Goal: Connect with others: Connect with others

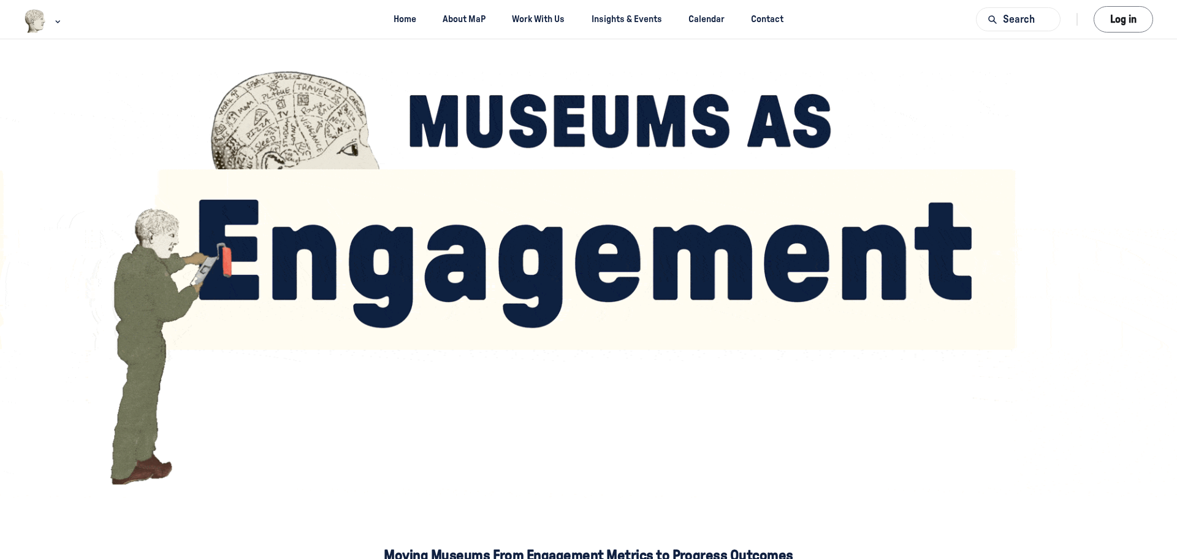
click at [1126, 28] on button "Log in" at bounding box center [1123, 19] width 59 height 26
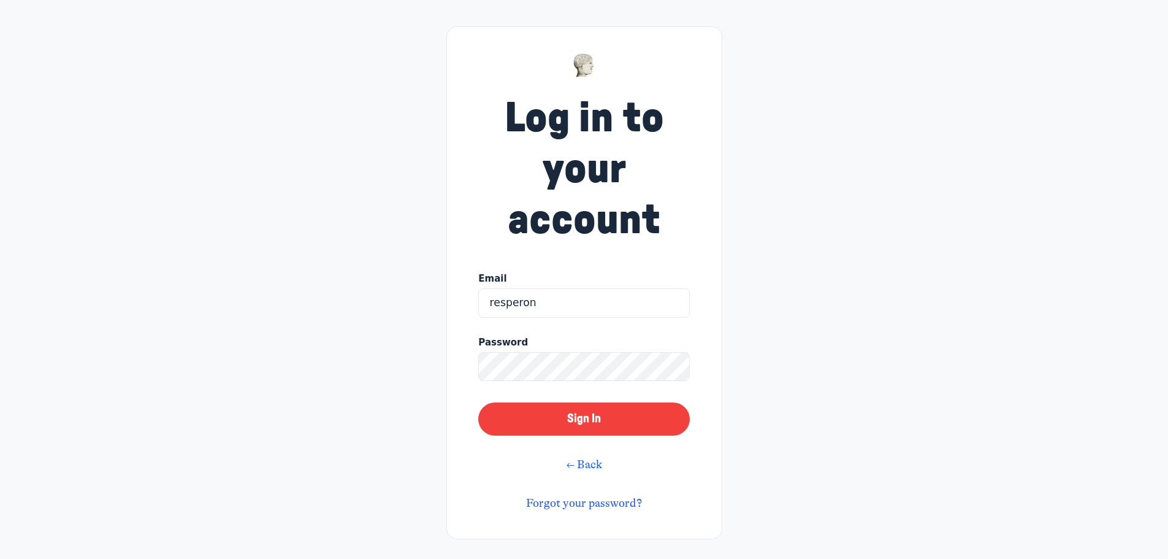
click at [630, 319] on div "Email resperon" at bounding box center [583, 297] width 211 height 51
click at [627, 311] on input "resperon" at bounding box center [583, 302] width 211 height 29
type input "resperon@thewalters.org"
click at [478, 402] on button "Sign In" at bounding box center [583, 418] width 211 height 33
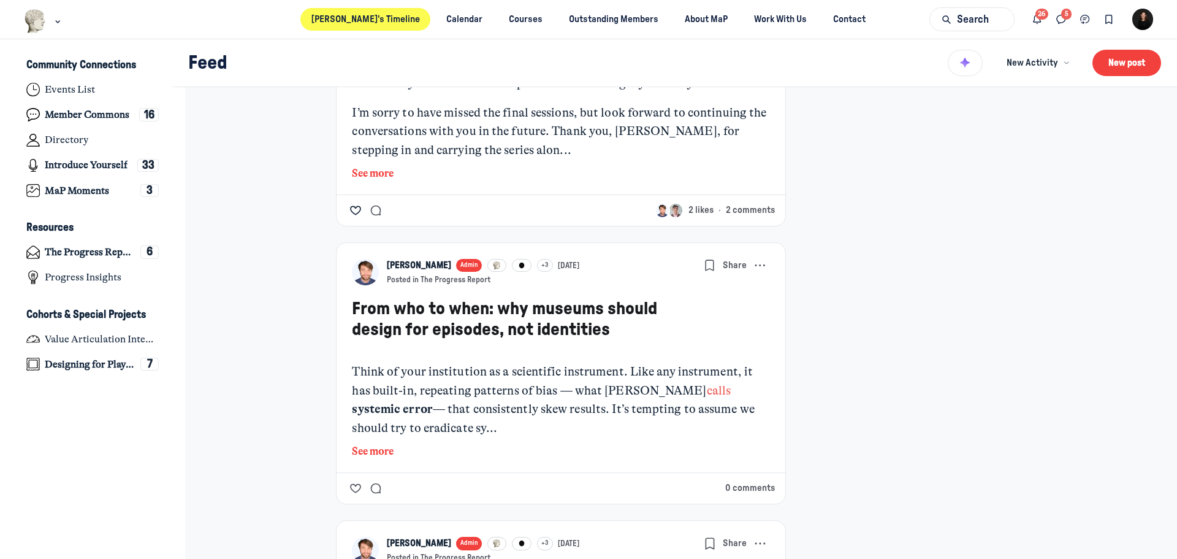
scroll to position [1778, 0]
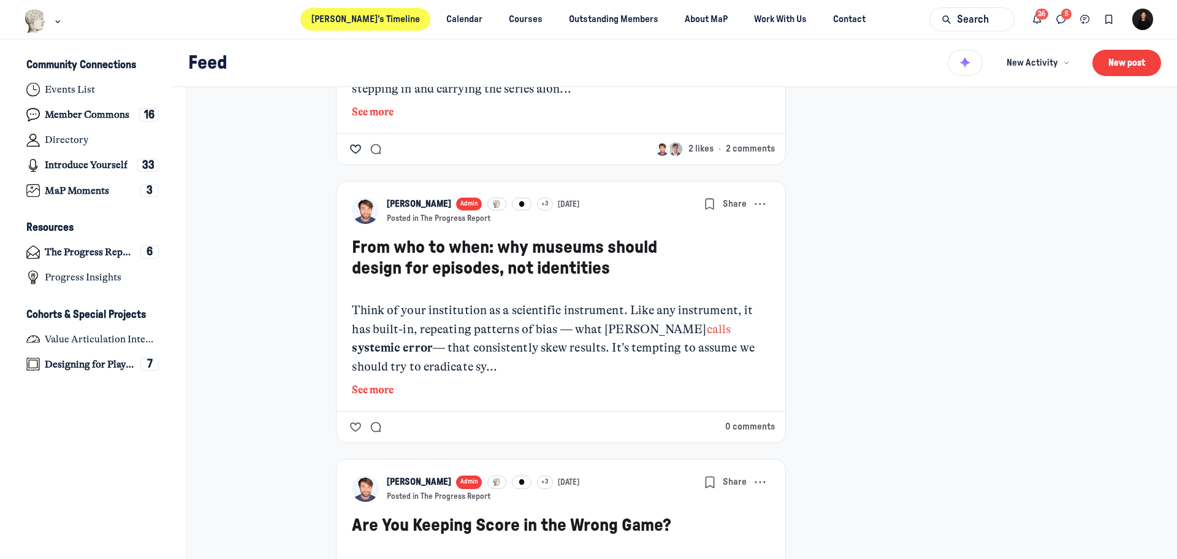
click at [351, 156] on icon "Like the Back at it post" at bounding box center [355, 149] width 12 height 15
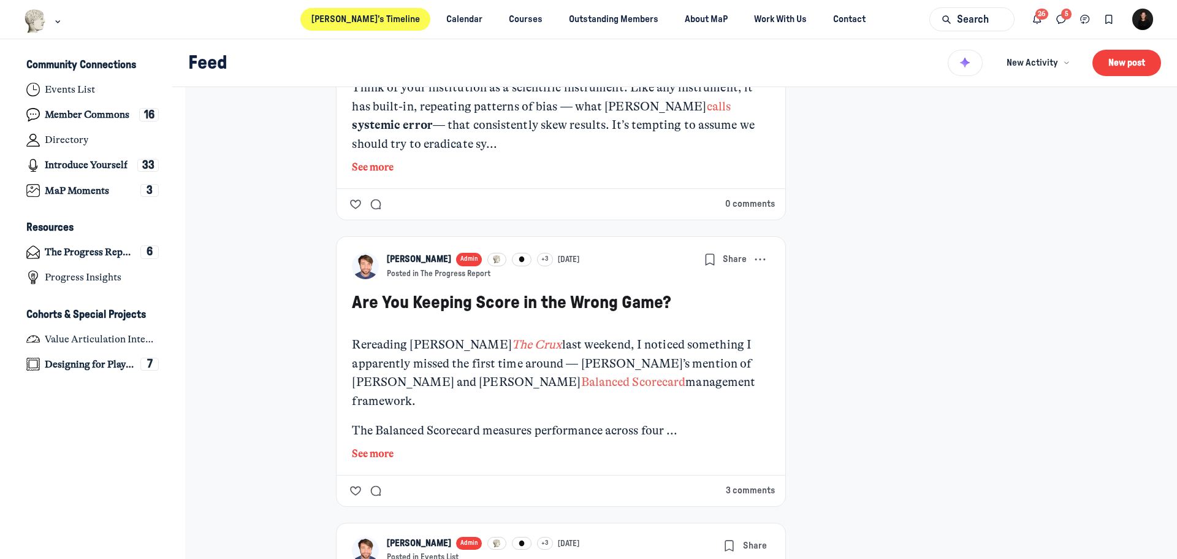
scroll to position [2023, 0]
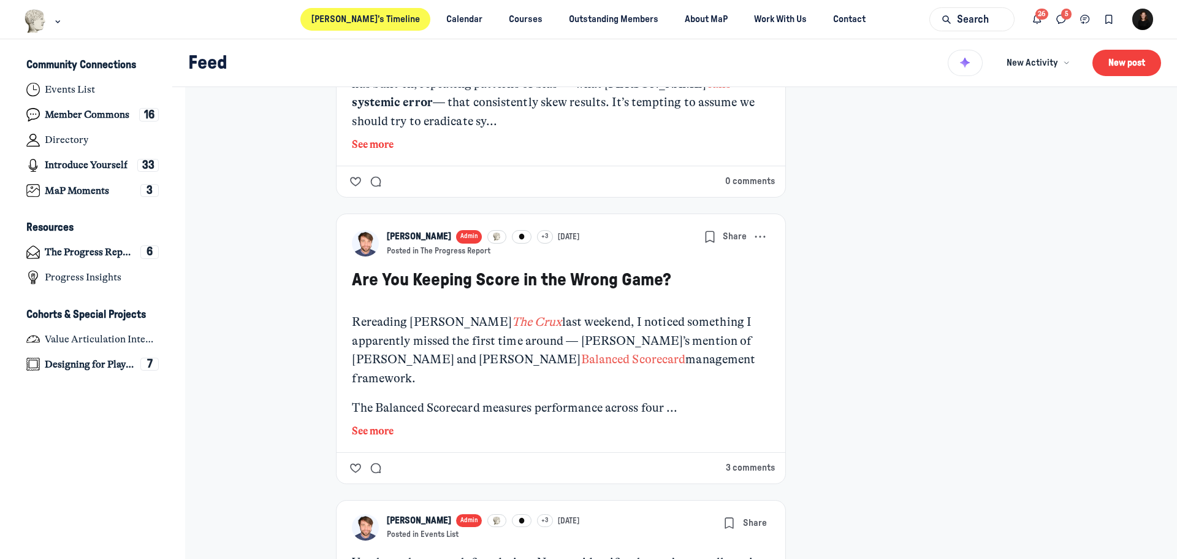
click at [377, 153] on button "See more" at bounding box center [561, 145] width 418 height 16
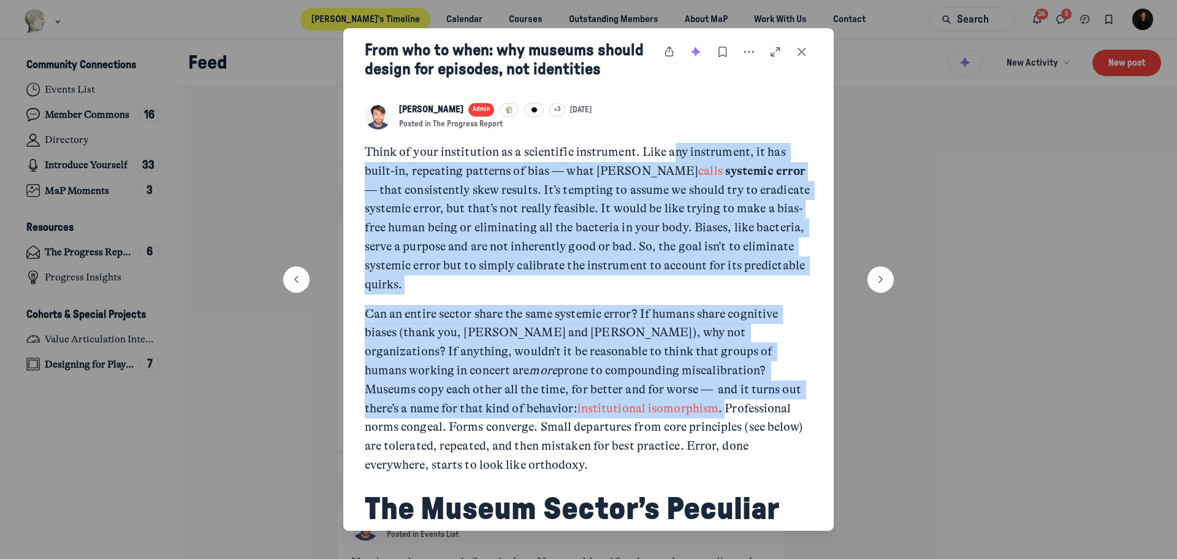
drag, startPoint x: 671, startPoint y: 147, endPoint x: 565, endPoint y: 410, distance: 283.6
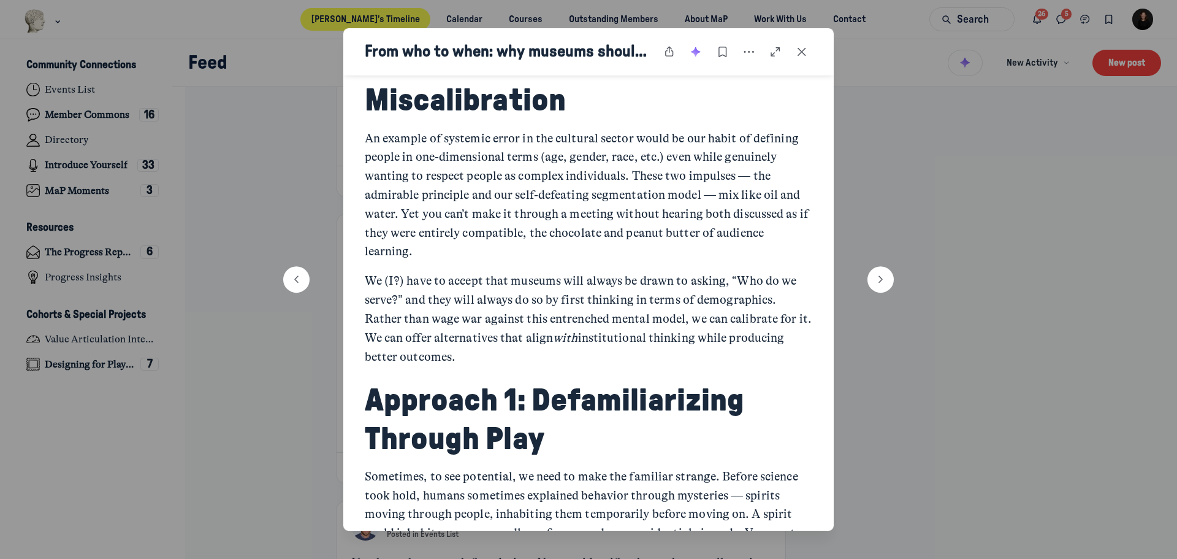
scroll to position [490, 0]
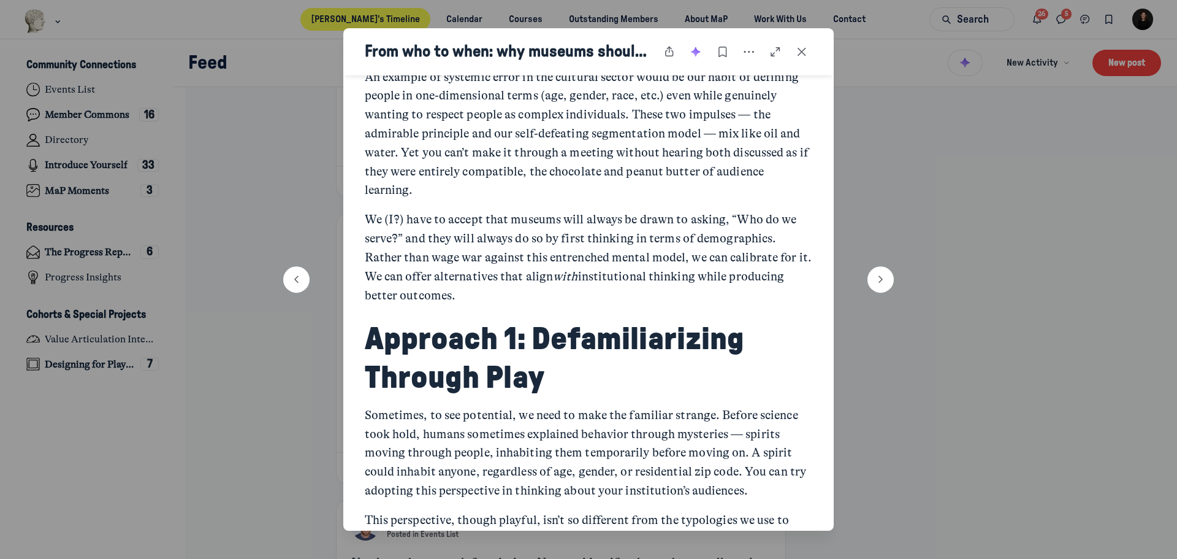
drag, startPoint x: 698, startPoint y: 116, endPoint x: 459, endPoint y: 297, distance: 299.8
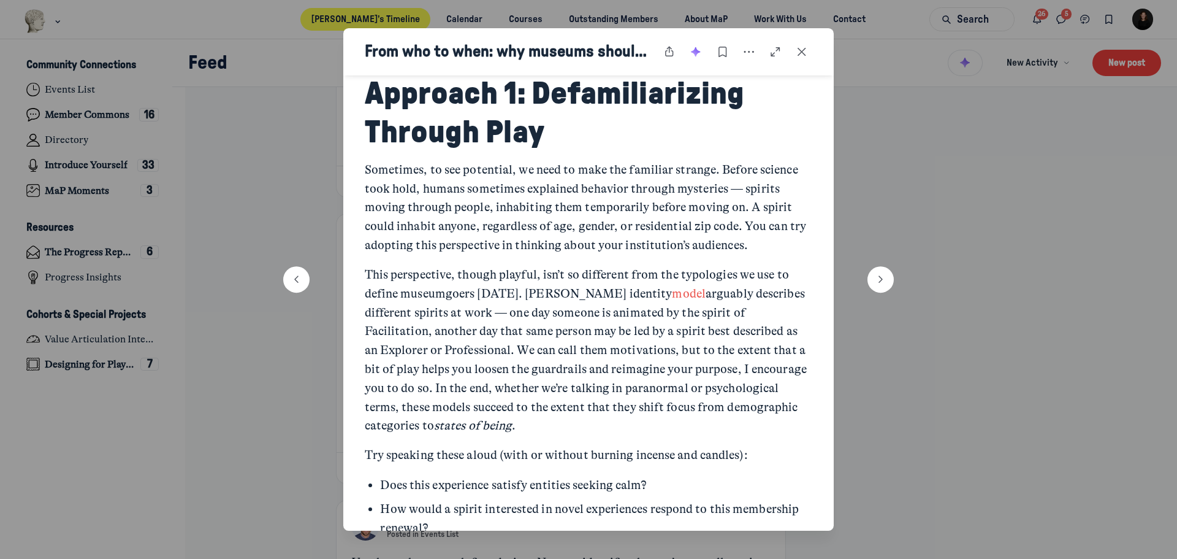
scroll to position [797, 0]
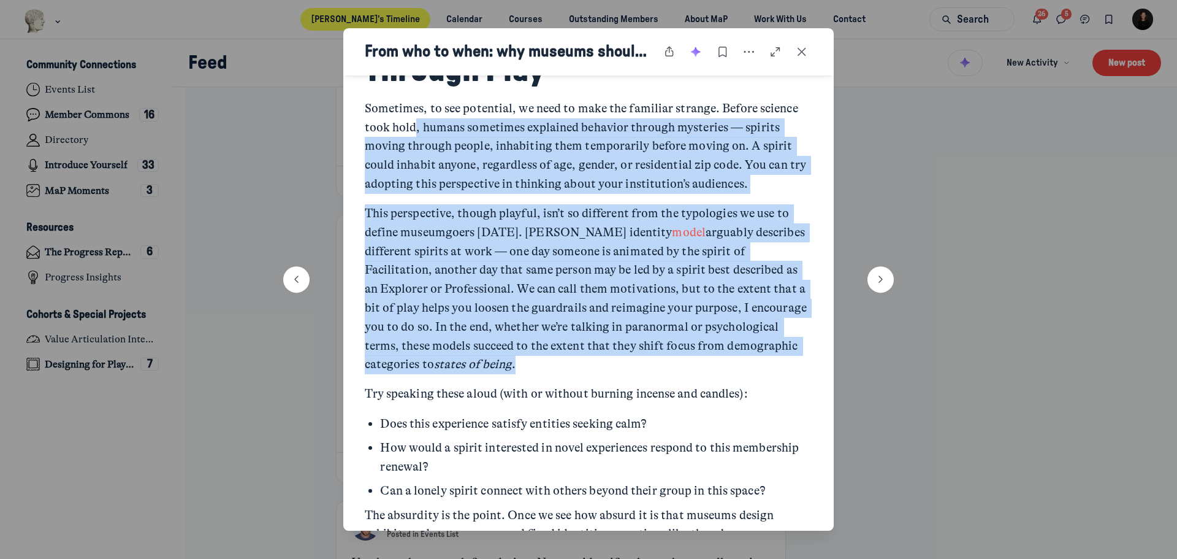
drag, startPoint x: 412, startPoint y: 120, endPoint x: 560, endPoint y: 368, distance: 288.7
click at [560, 365] on div "Think of your institution as a scientific instrument. Like any instrument, it h…" at bounding box center [589, 484] width 448 height 2310
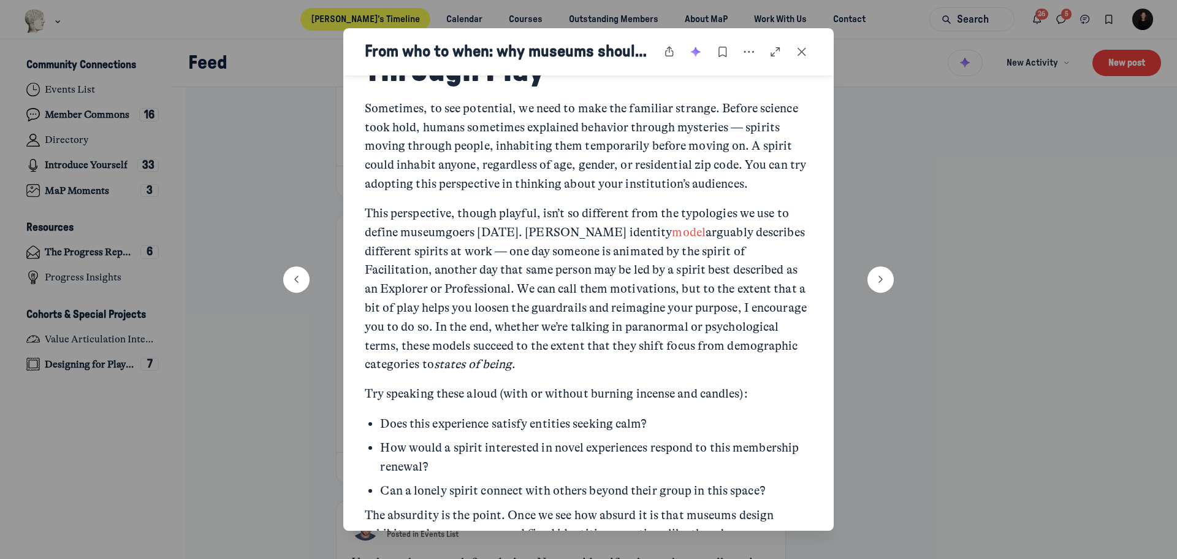
click at [563, 382] on div "Think of your institution as a scientific instrument. Like any instrument, it h…" at bounding box center [589, 484] width 448 height 2310
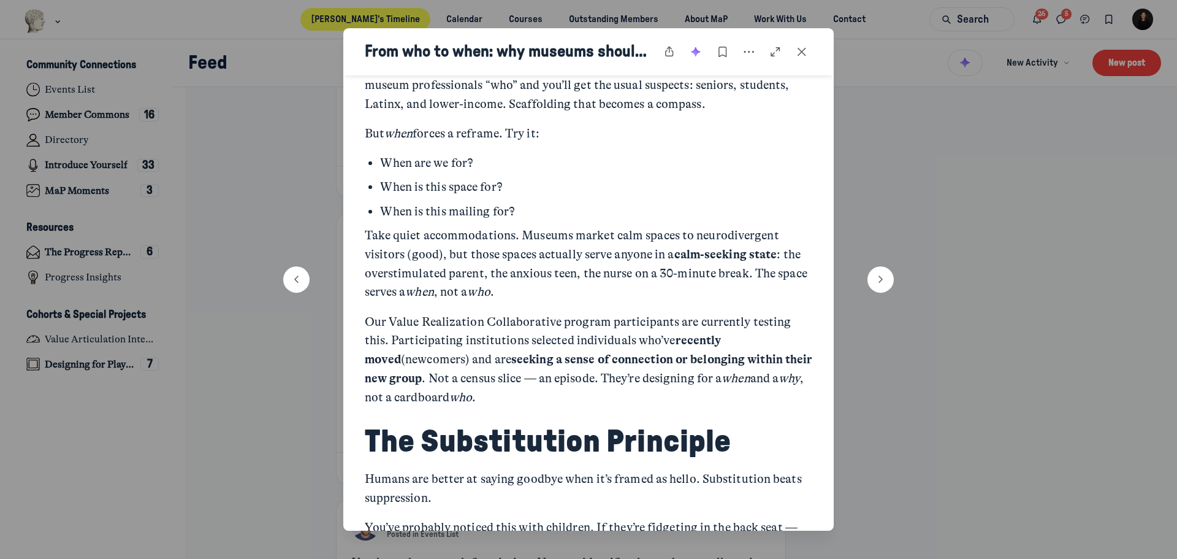
scroll to position [1655, 0]
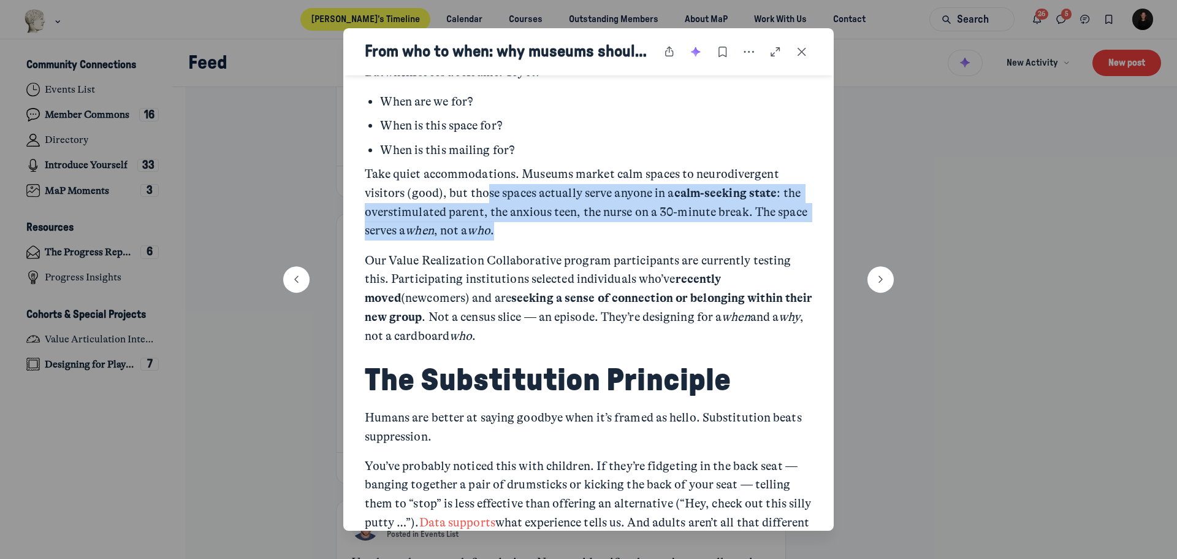
drag, startPoint x: 494, startPoint y: 193, endPoint x: 645, endPoint y: 235, distance: 156.8
click at [645, 235] on p "Take quiet accommodations. Museums market calm spaces to neurodivergent visitor…" at bounding box center [589, 202] width 448 height 75
click at [640, 237] on p "Take quiet accommodations. Museums market calm spaces to neurodivergent visitor…" at bounding box center [589, 202] width 448 height 75
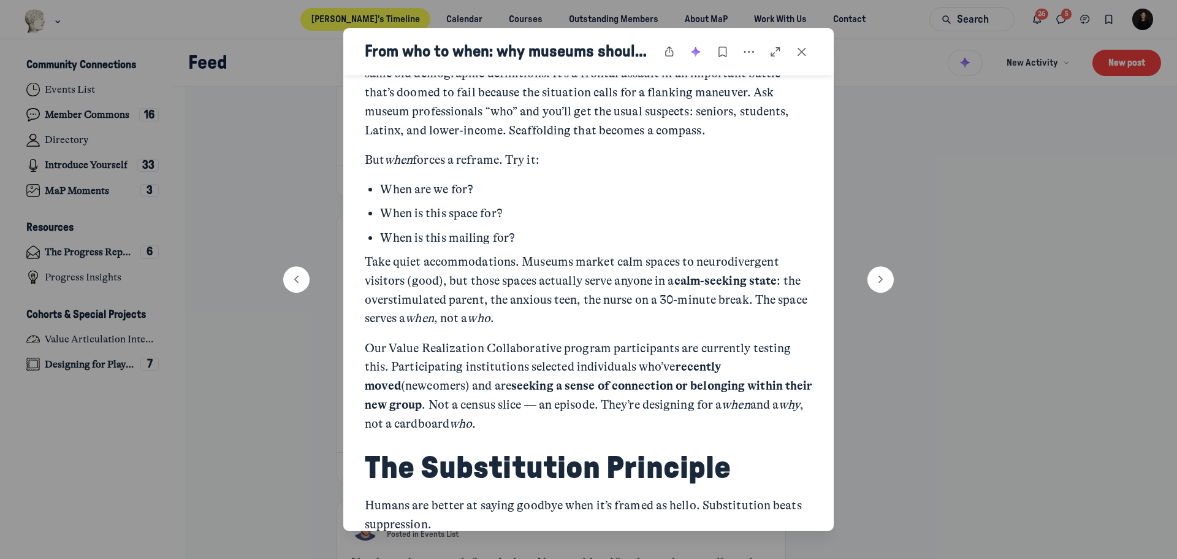
scroll to position [1389, 0]
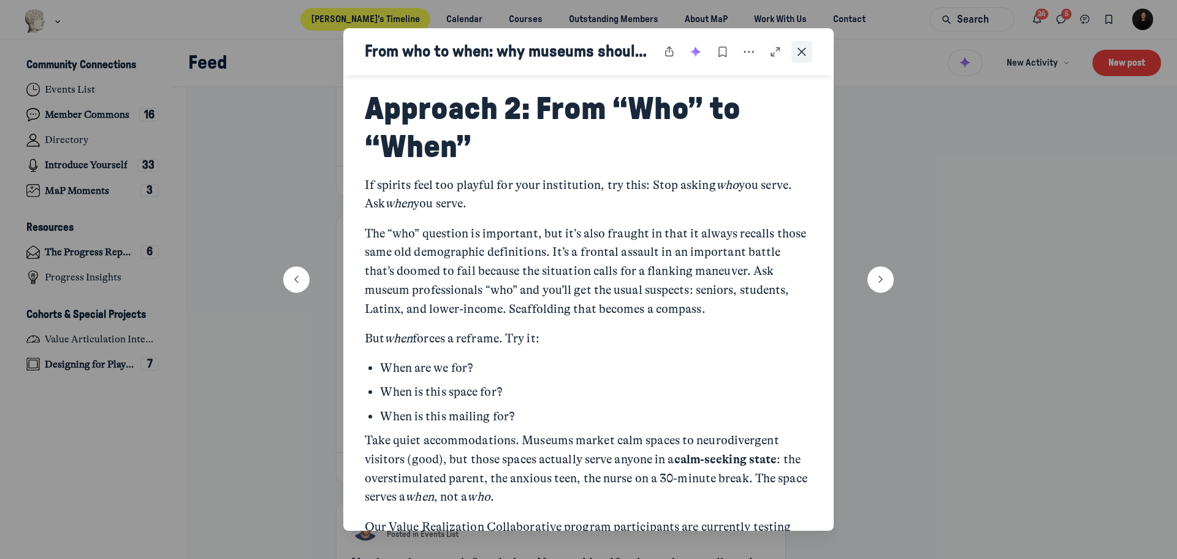
click at [803, 57] on icon "Close post" at bounding box center [802, 51] width 12 height 13
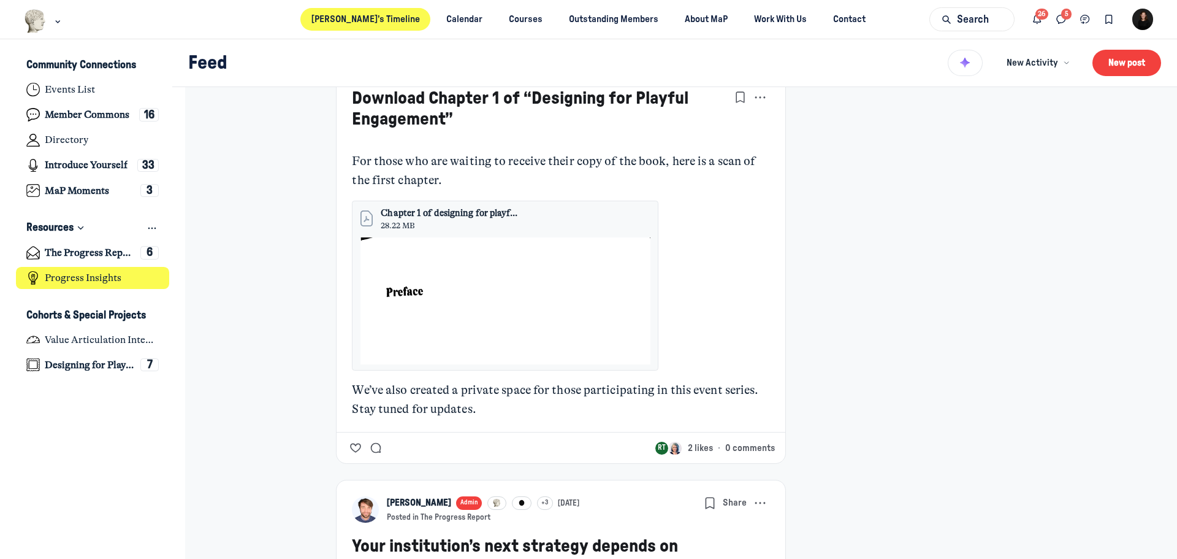
scroll to position [6928, 0]
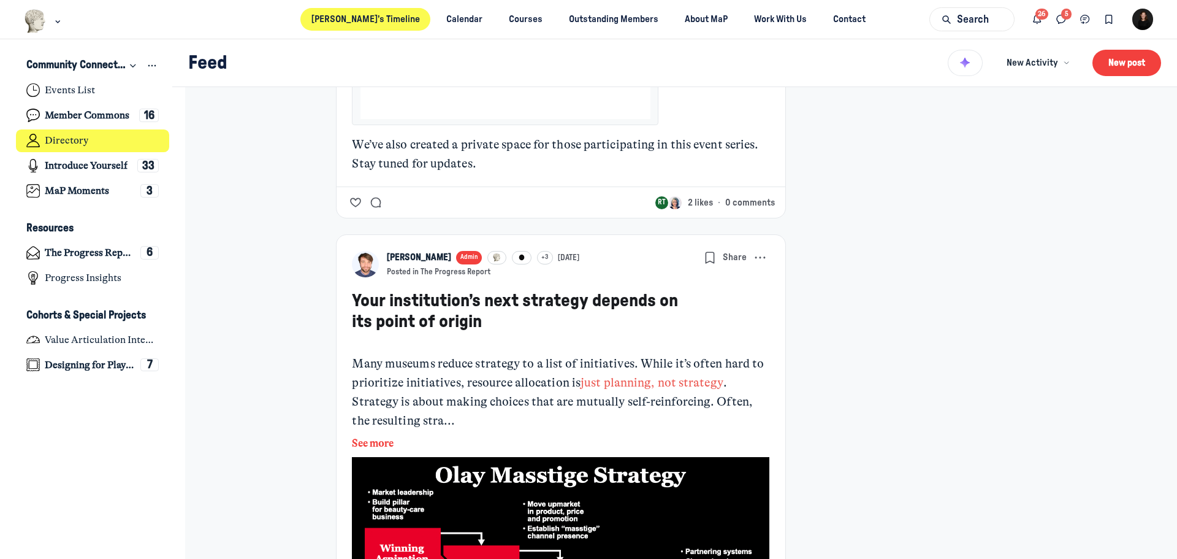
click at [88, 133] on link "Directory" at bounding box center [93, 140] width 154 height 23
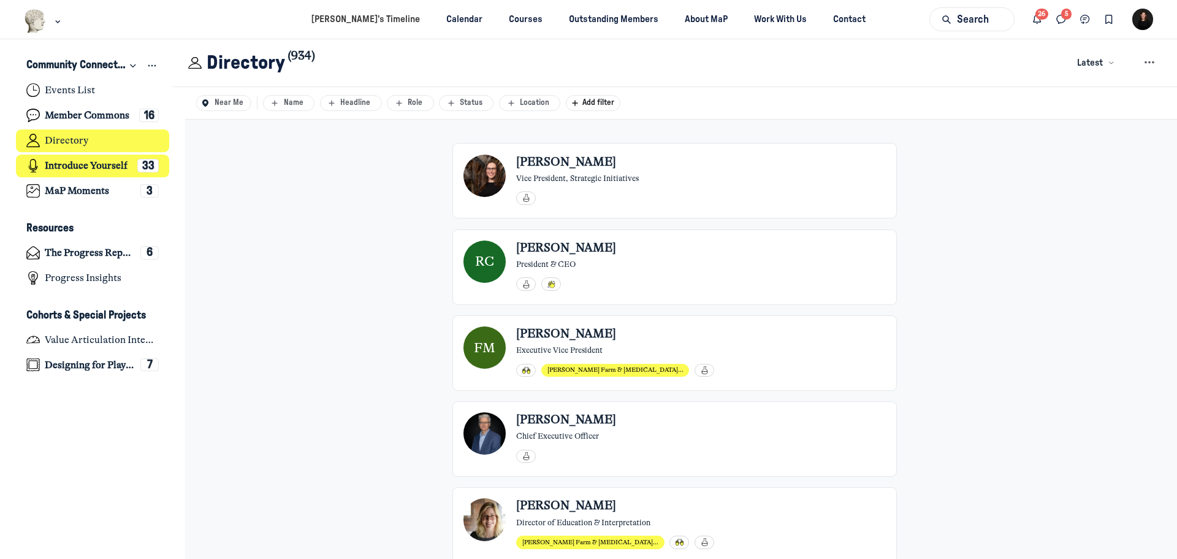
click at [96, 166] on h4 "Introduce Yourself" at bounding box center [86, 165] width 83 height 12
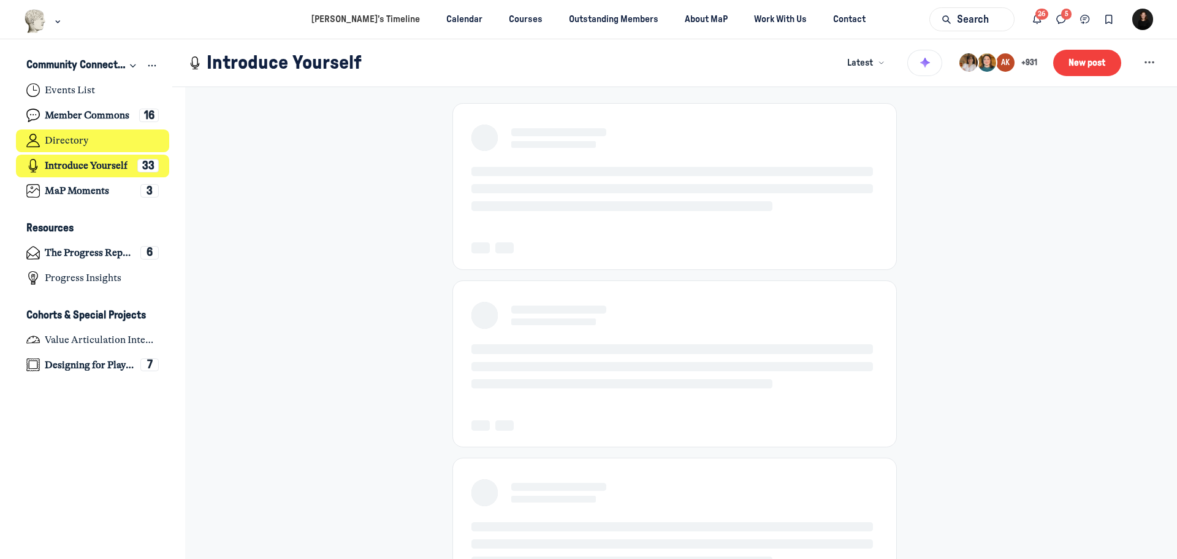
click at [94, 141] on link "Directory" at bounding box center [93, 140] width 154 height 23
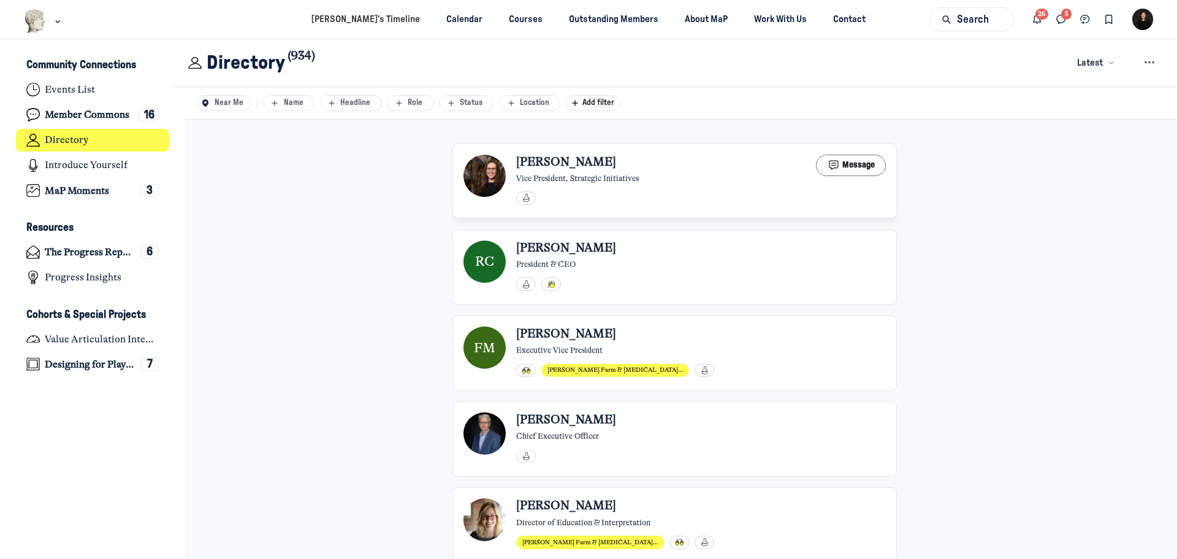
click at [571, 164] on span "Jacqueline Altreuter" at bounding box center [566, 163] width 100 height 16
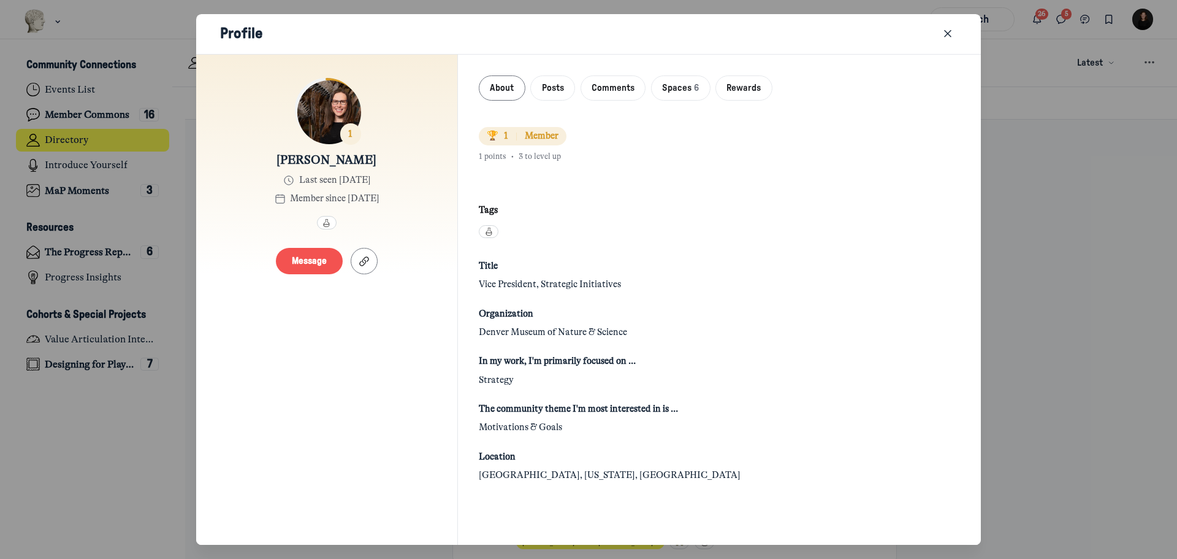
click at [319, 267] on button "Message" at bounding box center [309, 261] width 67 height 26
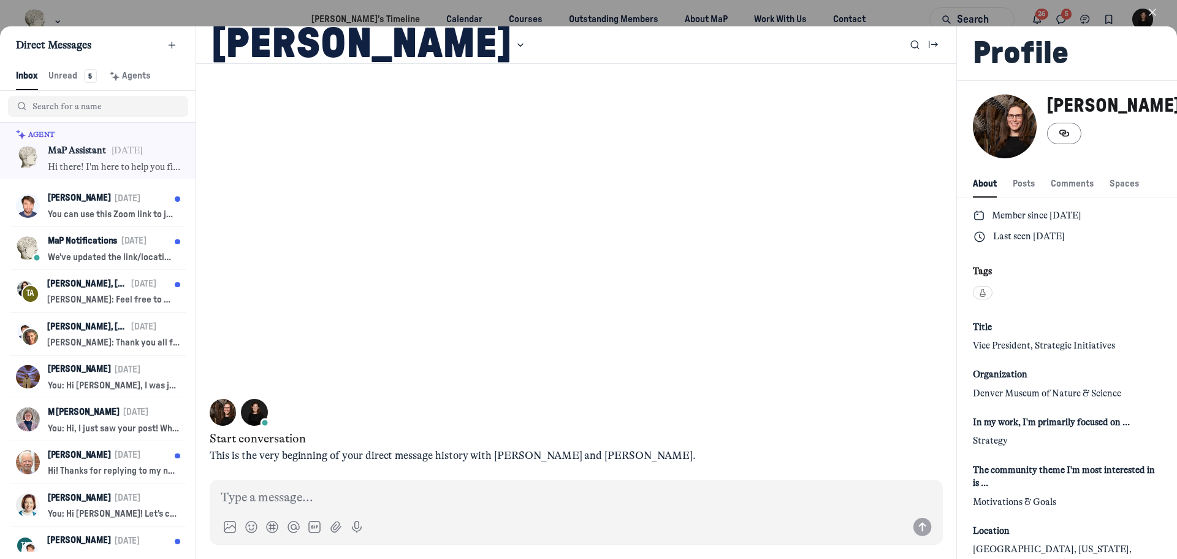
scroll to position [2, 0]
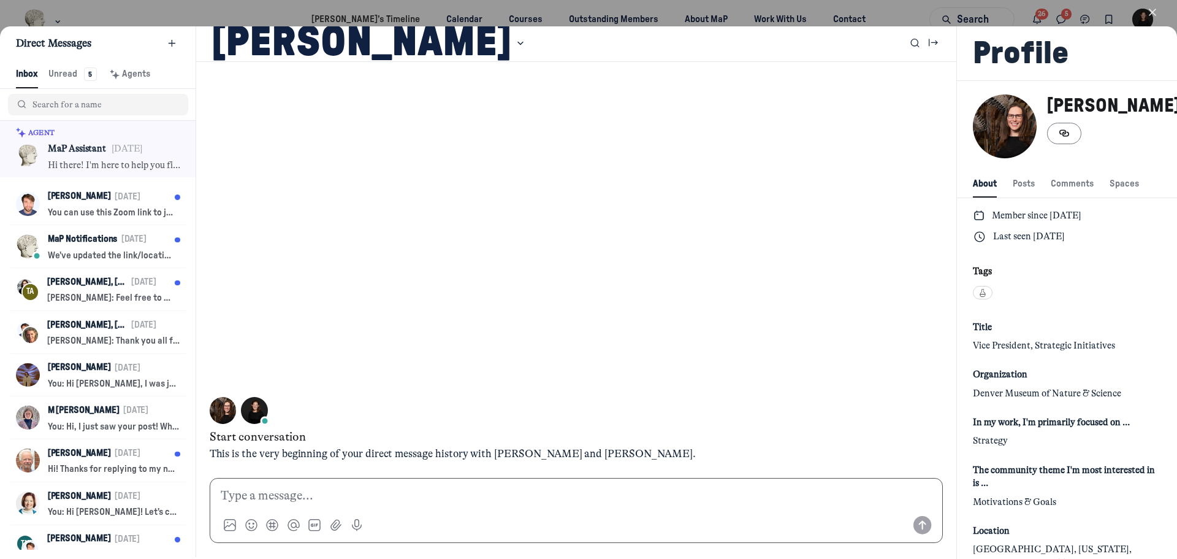
click at [261, 493] on p at bounding box center [576, 495] width 711 height 19
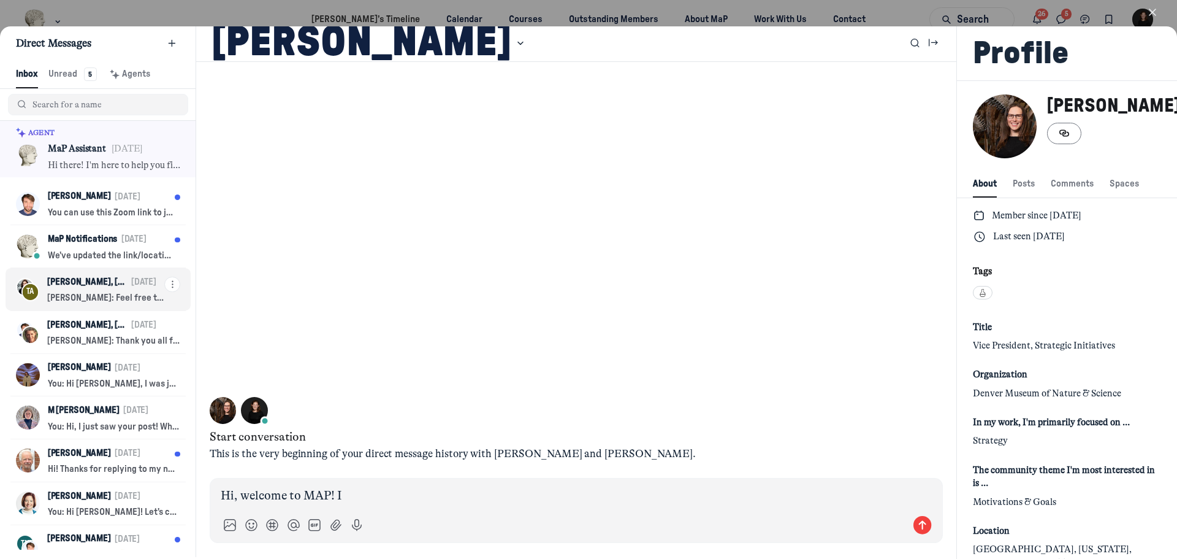
click at [121, 287] on p "Kelly, Tedi, Jennifer + 19" at bounding box center [87, 281] width 80 height 13
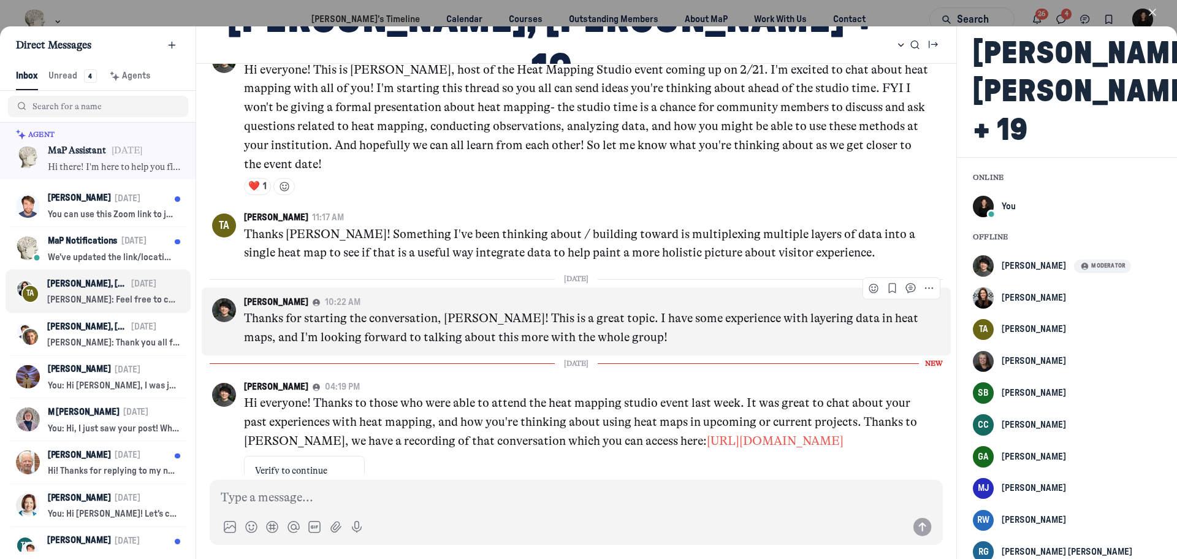
scroll to position [6, 0]
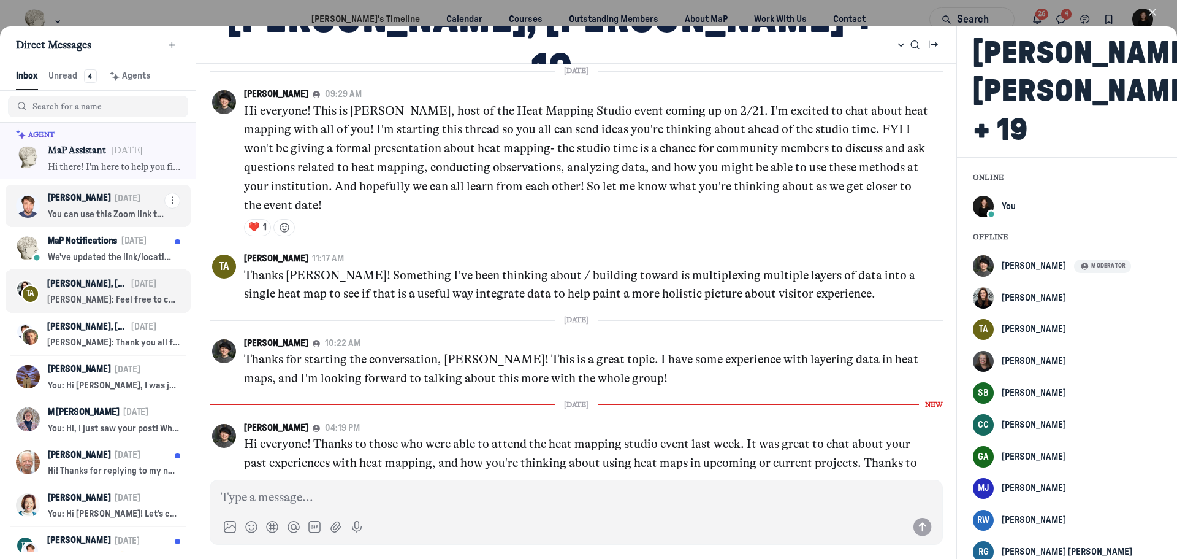
click at [84, 204] on p "Kyle Bowen" at bounding box center [79, 197] width 63 height 13
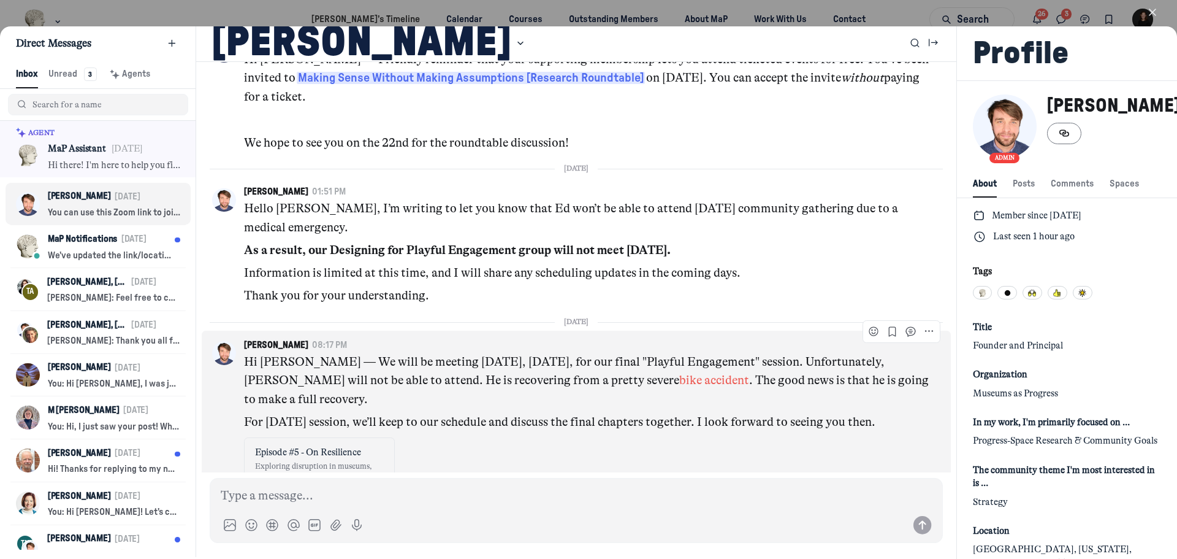
scroll to position [5343, 0]
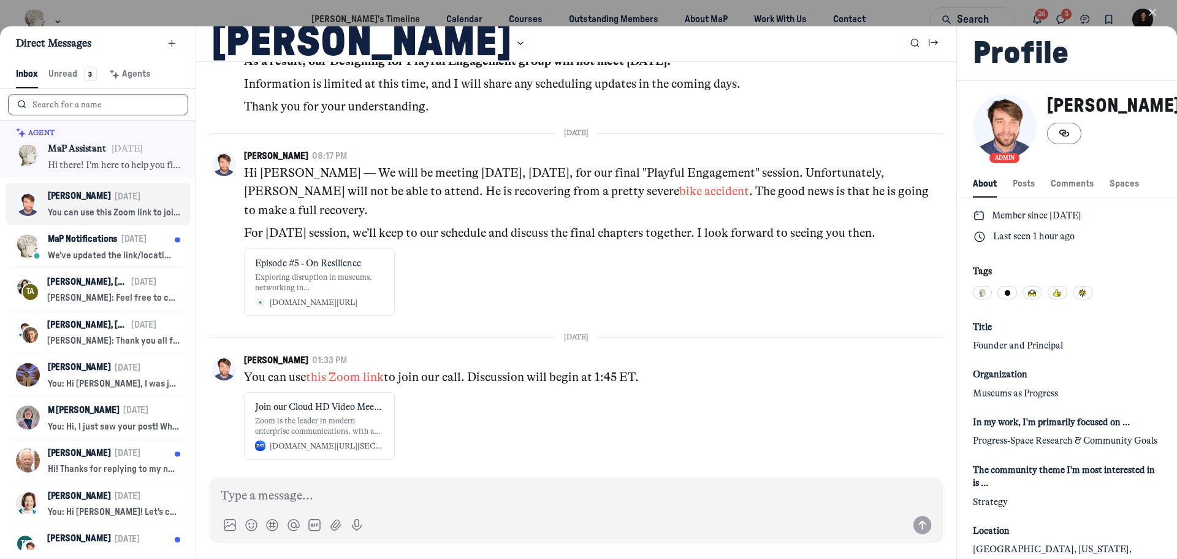
click at [47, 102] on input at bounding box center [108, 104] width 153 height 13
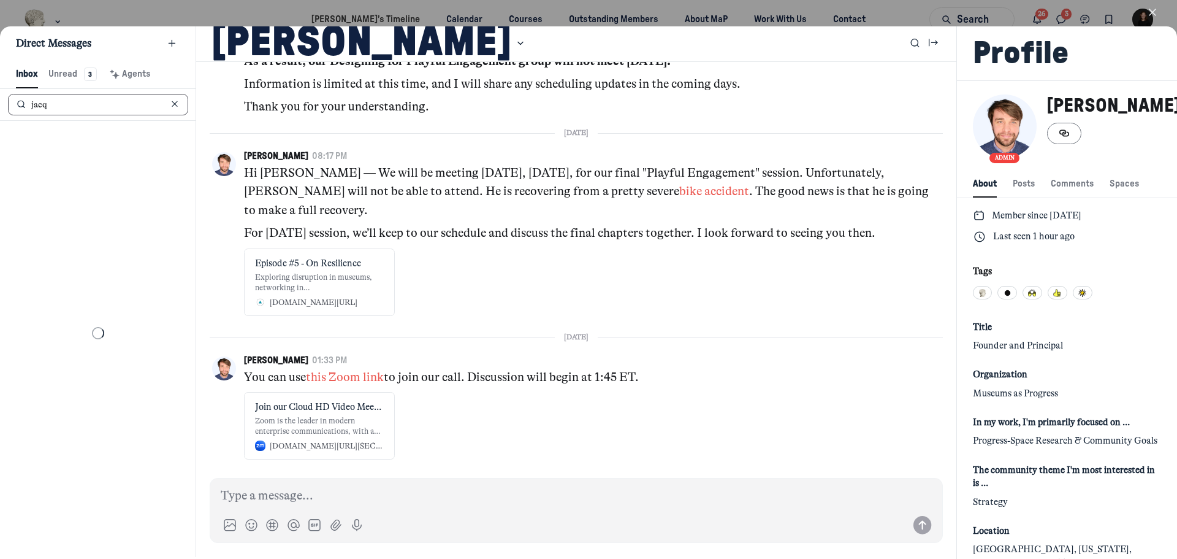
type input "jacq"
click at [1149, 9] on icon "button" at bounding box center [1152, 12] width 12 height 12
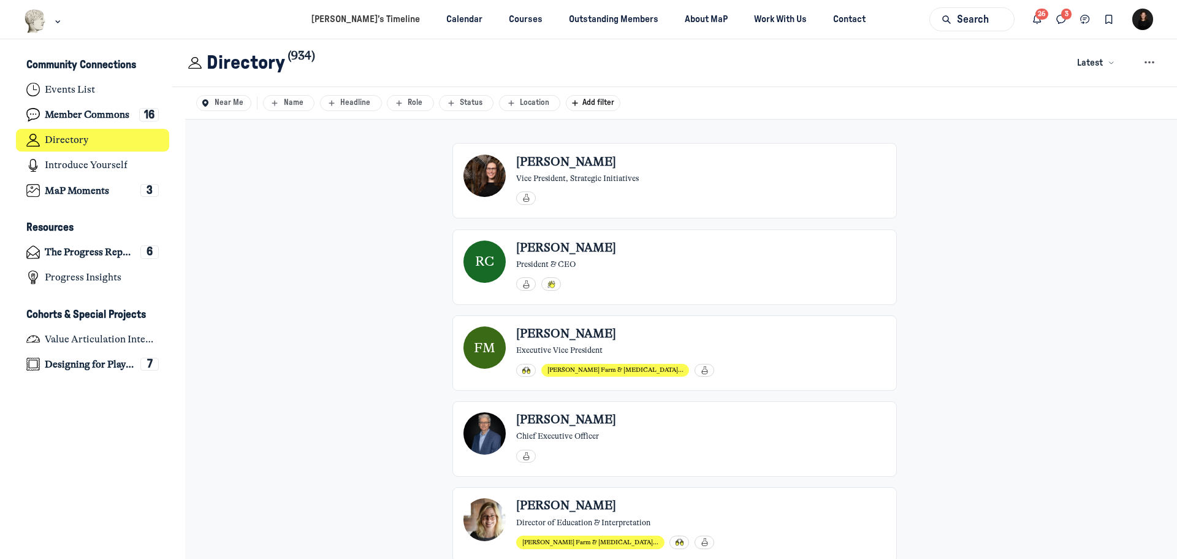
scroll to position [3889, 2410]
click at [837, 165] on button "Message" at bounding box center [851, 165] width 70 height 21
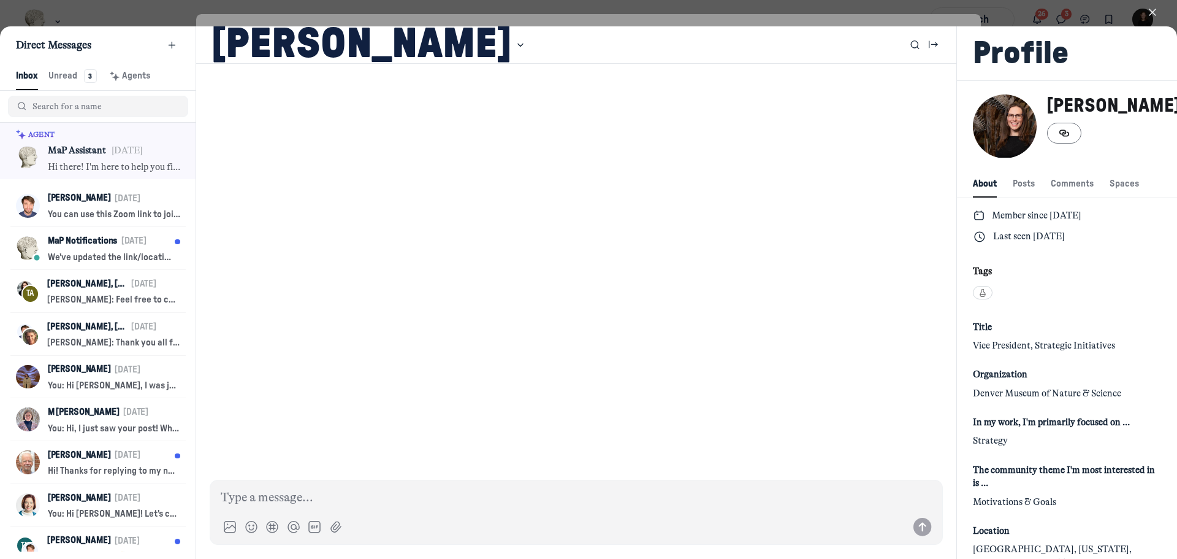
scroll to position [1669, 2424]
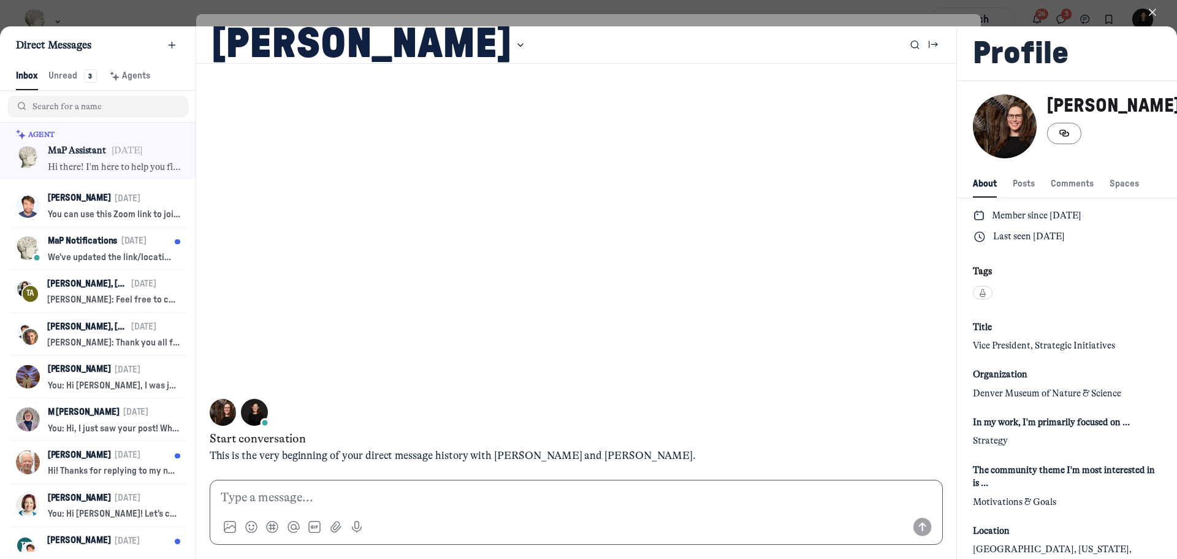
click at [285, 489] on p at bounding box center [576, 497] width 711 height 19
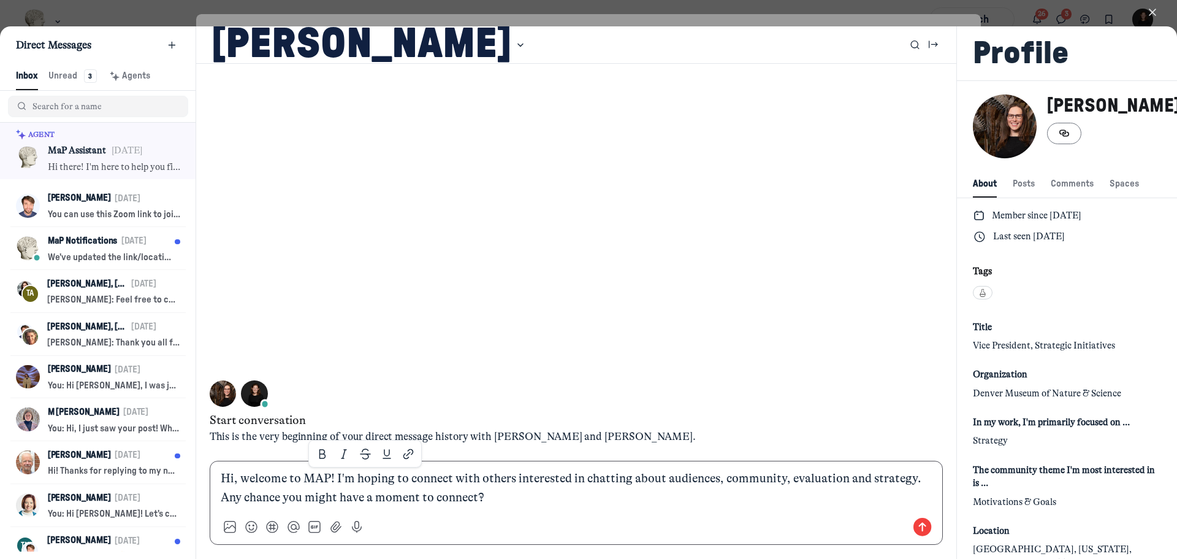
copy p "Hi, welcome to MAP! I'm hoping to connect with others interested in chatting ab…"
click at [556, 511] on div "Hi, welcome to MAP! I'm hoping to connect with others interested in chatting ab…" at bounding box center [577, 502] width 734 height 84
click at [914, 530] on use "Send message" at bounding box center [923, 526] width 18 height 18
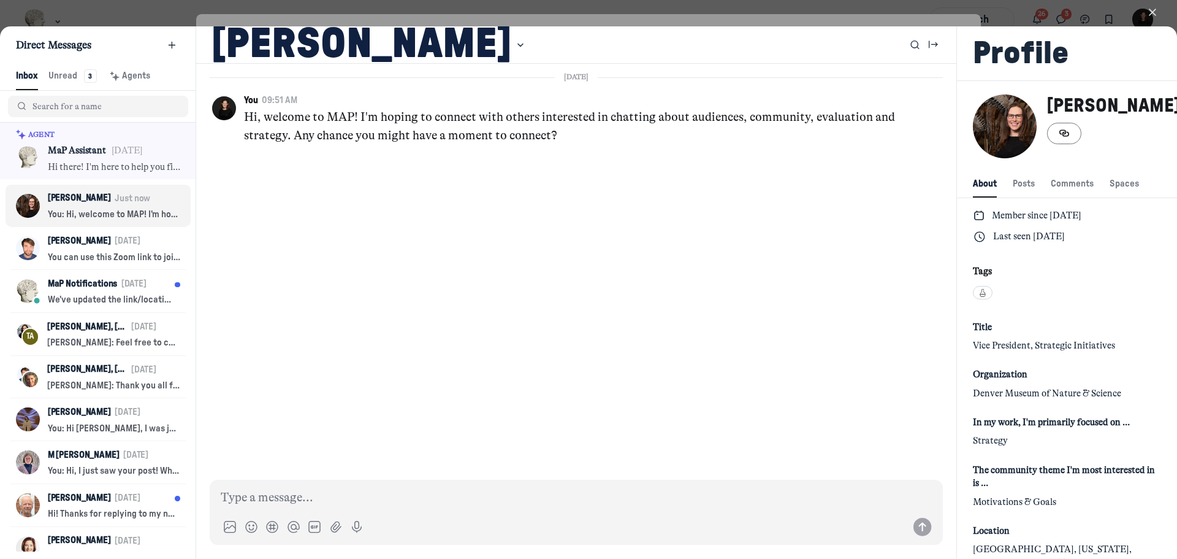
drag, startPoint x: 1151, startPoint y: 9, endPoint x: 1035, endPoint y: 296, distance: 309.1
click at [1151, 9] on icon "button" at bounding box center [1152, 12] width 12 height 12
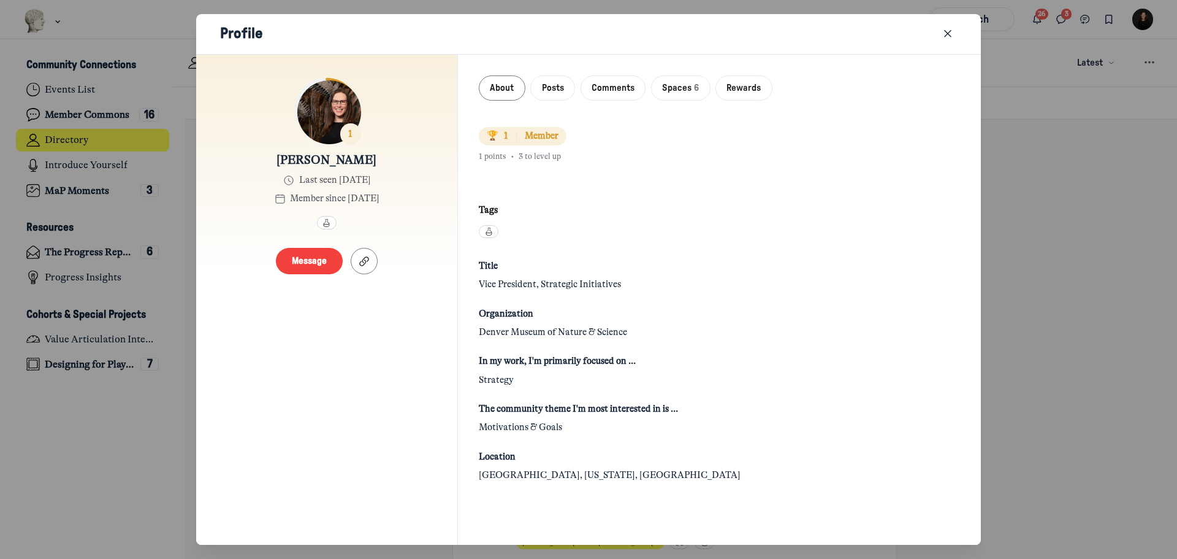
scroll to position [3889, 2410]
click at [675, 92] on span "Spaces" at bounding box center [676, 88] width 29 height 13
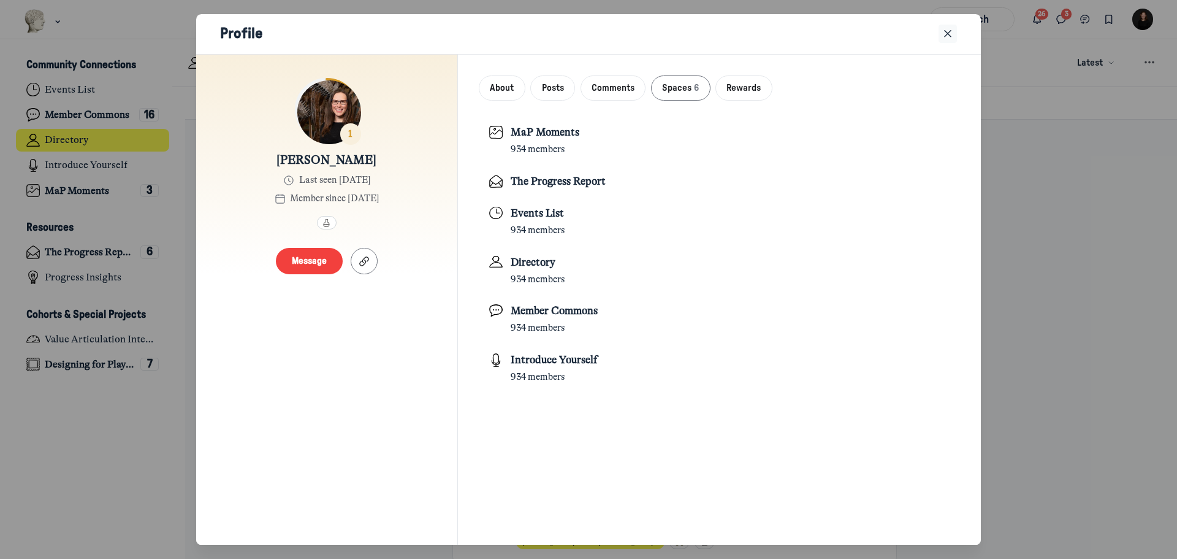
click at [952, 35] on icon "Close" at bounding box center [948, 33] width 12 height 13
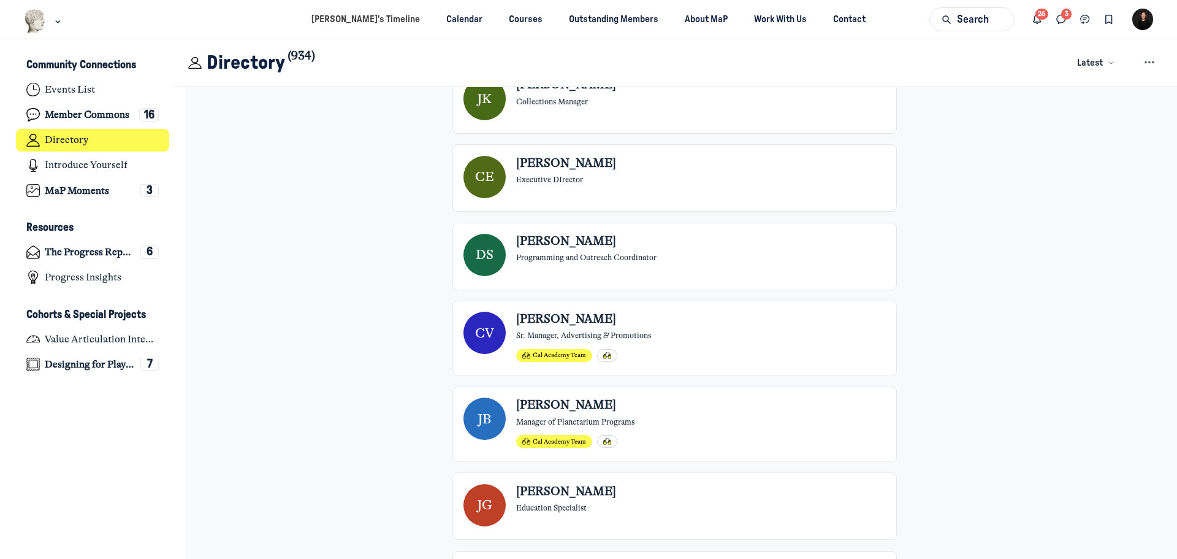
scroll to position [2698, 0]
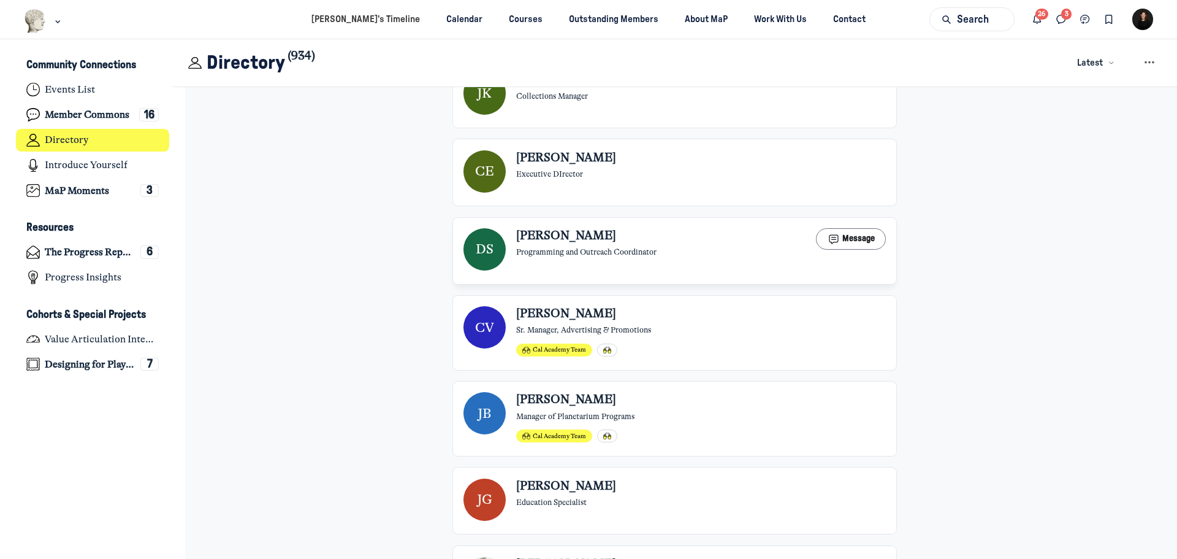
click at [614, 247] on span "Programming and Outreach Coordinator" at bounding box center [586, 251] width 140 height 10
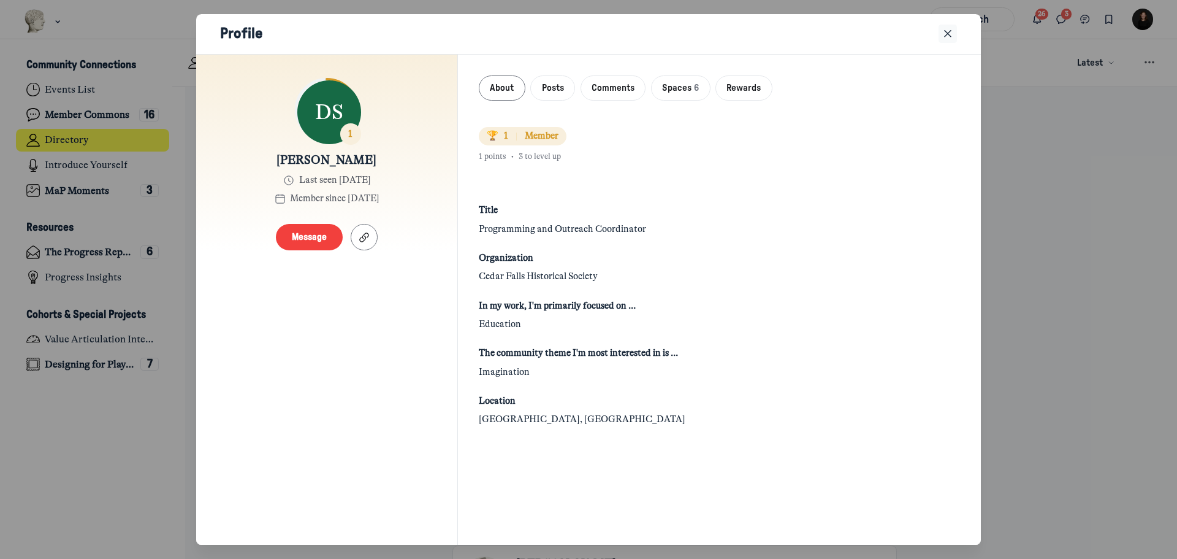
click at [950, 33] on icon "Close" at bounding box center [948, 33] width 12 height 13
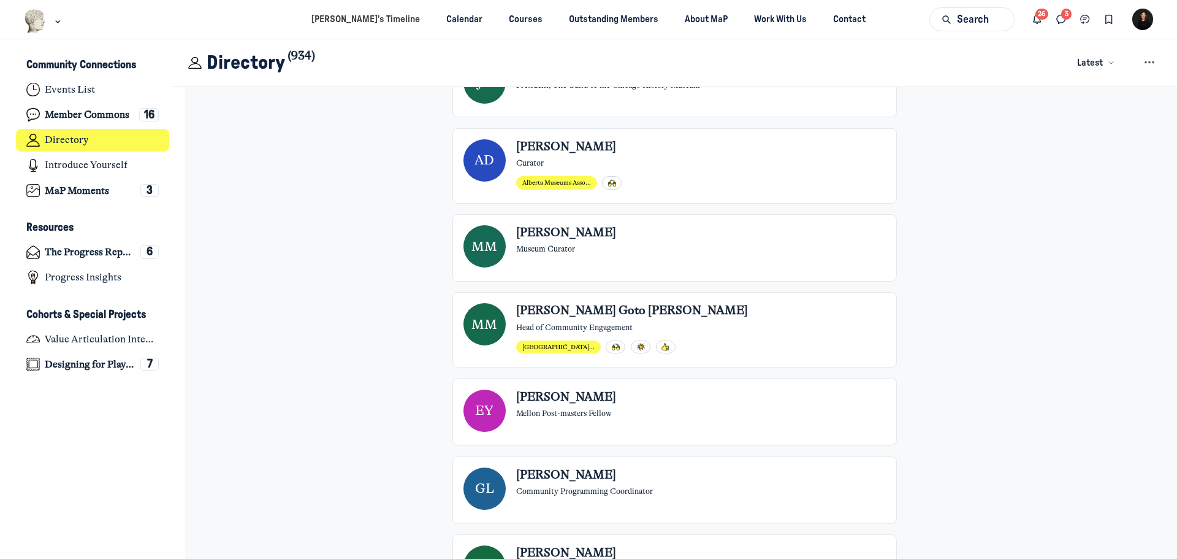
scroll to position [4966, 0]
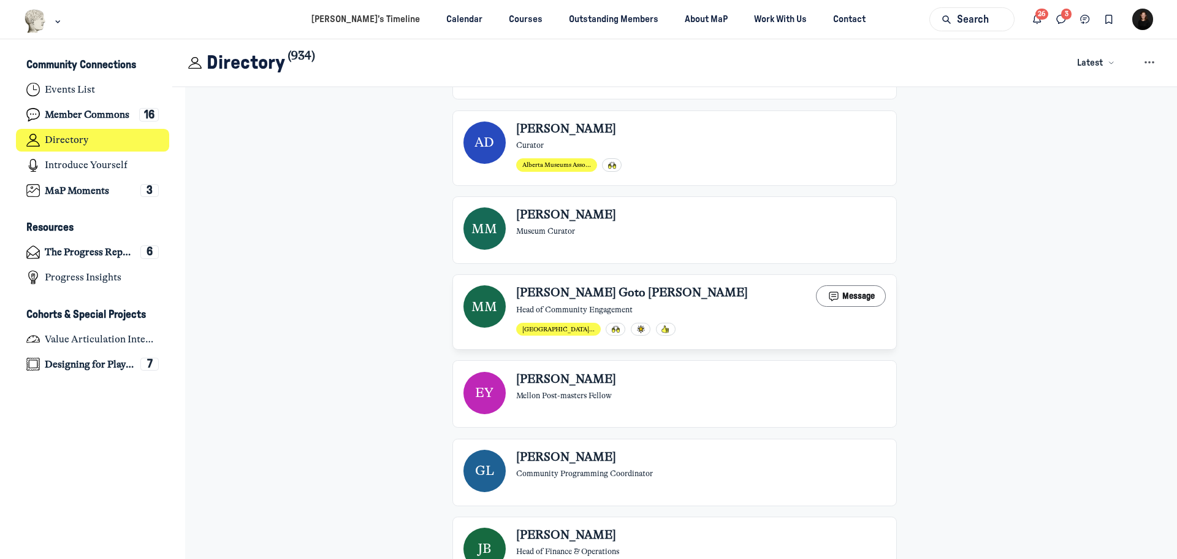
click at [614, 294] on span "Michael Goto Magnussen" at bounding box center [632, 293] width 232 height 16
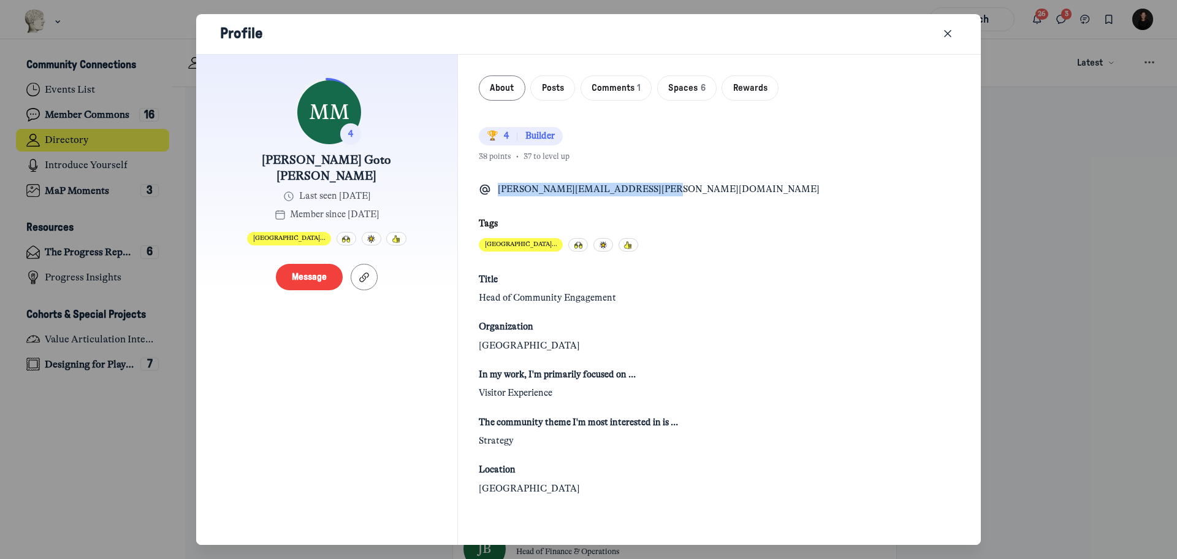
drag, startPoint x: 648, startPoint y: 189, endPoint x: 498, endPoint y: 189, distance: 150.2
click at [498, 189] on div "michael.goto-magnussen@gov.ab.ca" at bounding box center [719, 189] width 481 height 13
copy p "michael.goto-magnussen@gov.ab.ca"
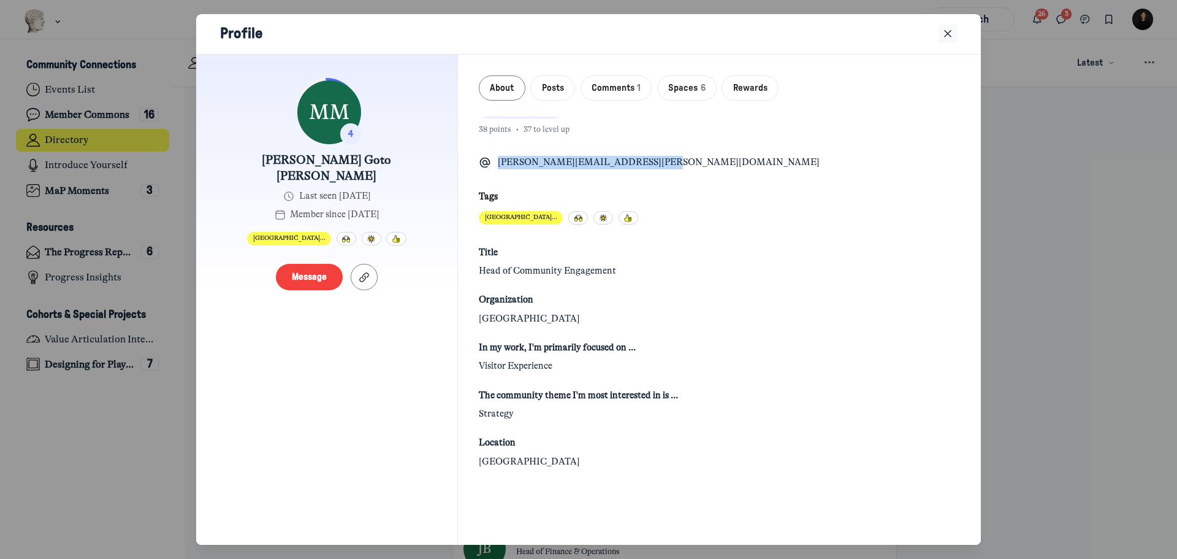
click at [947, 31] on icon "Close" at bounding box center [948, 33] width 12 height 13
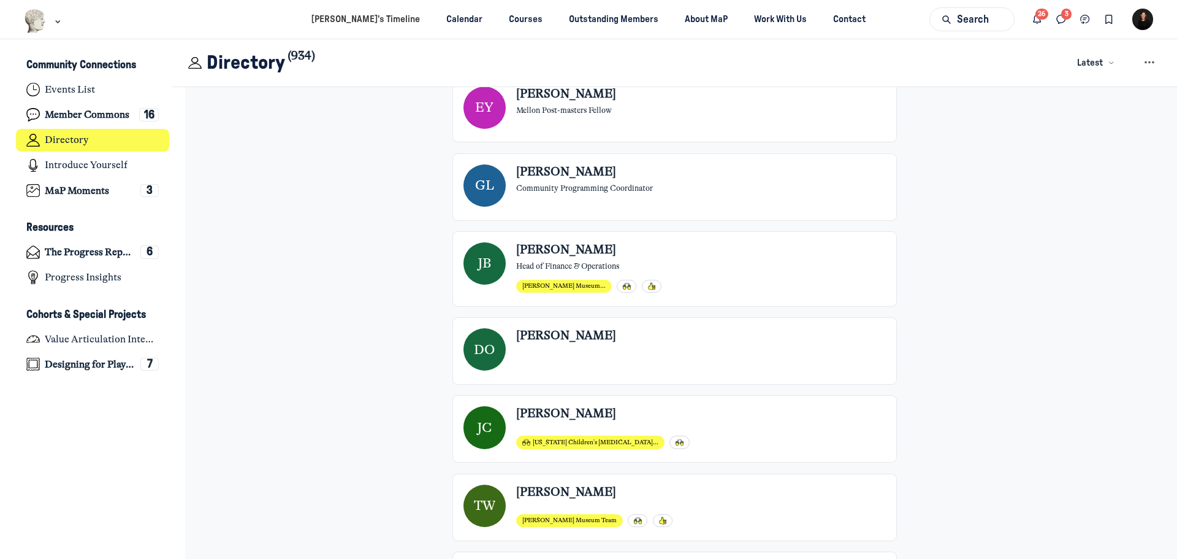
scroll to position [5273, 0]
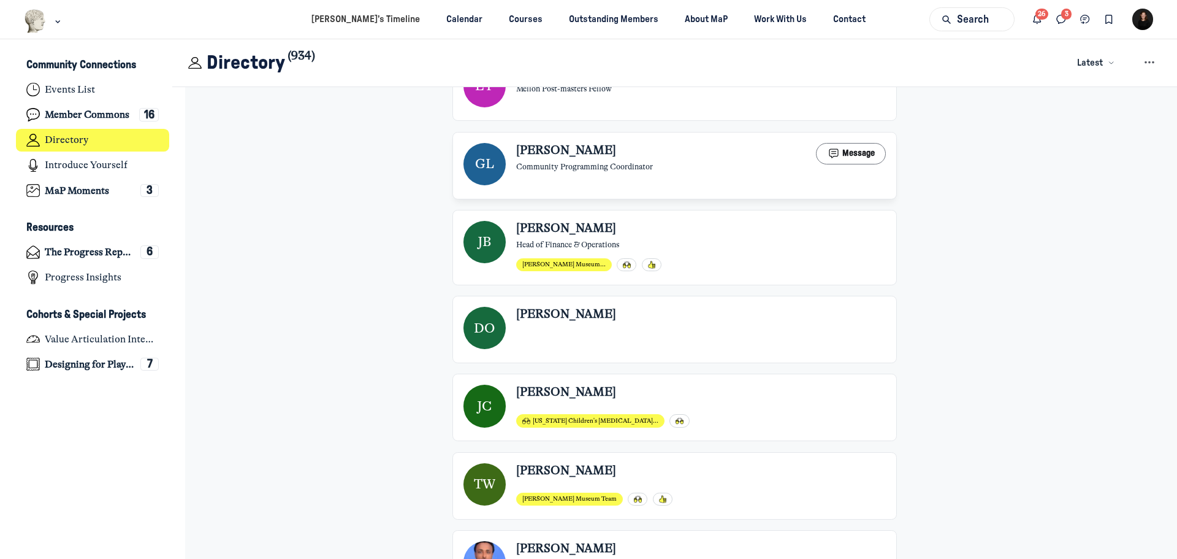
click at [567, 132] on li "GL Georgina Leal Community Programming Coordinator Message" at bounding box center [674, 165] width 445 height 67
click at [567, 154] on span "Georgina Leal" at bounding box center [566, 151] width 100 height 16
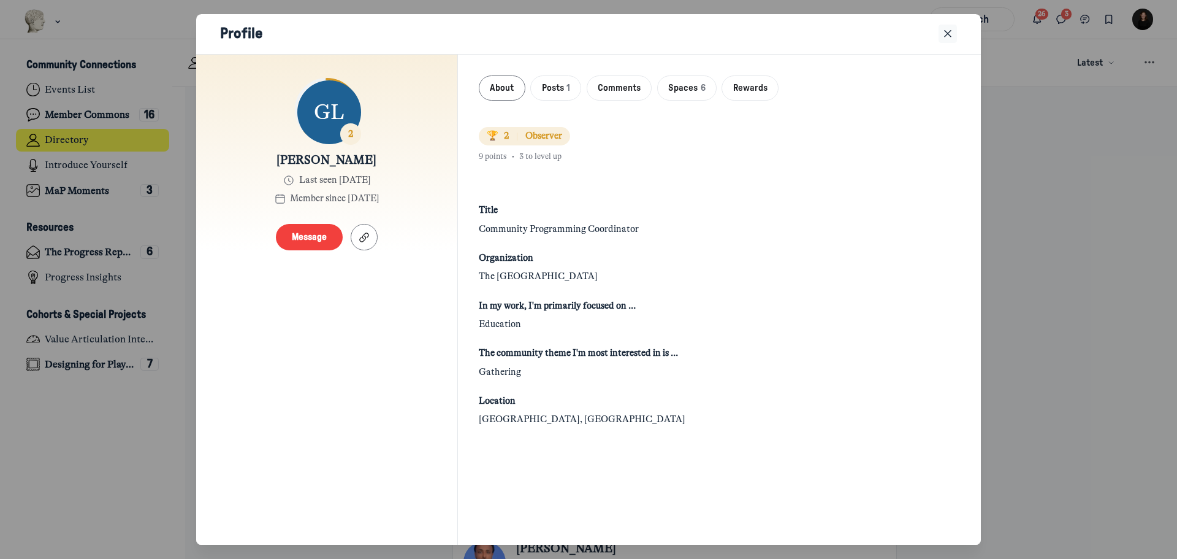
click at [952, 34] on icon "Close" at bounding box center [948, 33] width 12 height 13
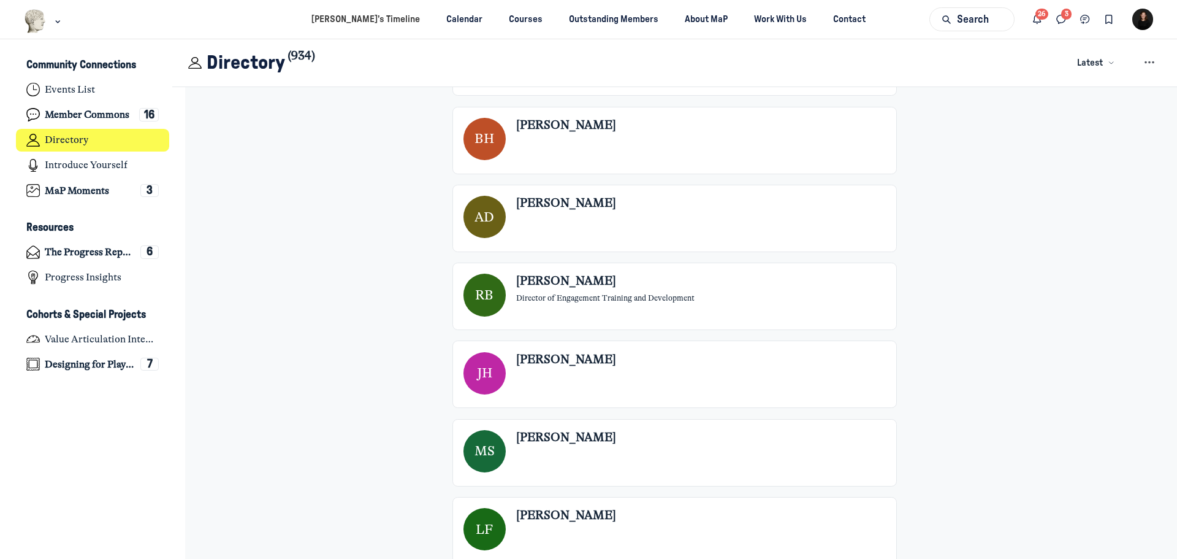
scroll to position [24524, 0]
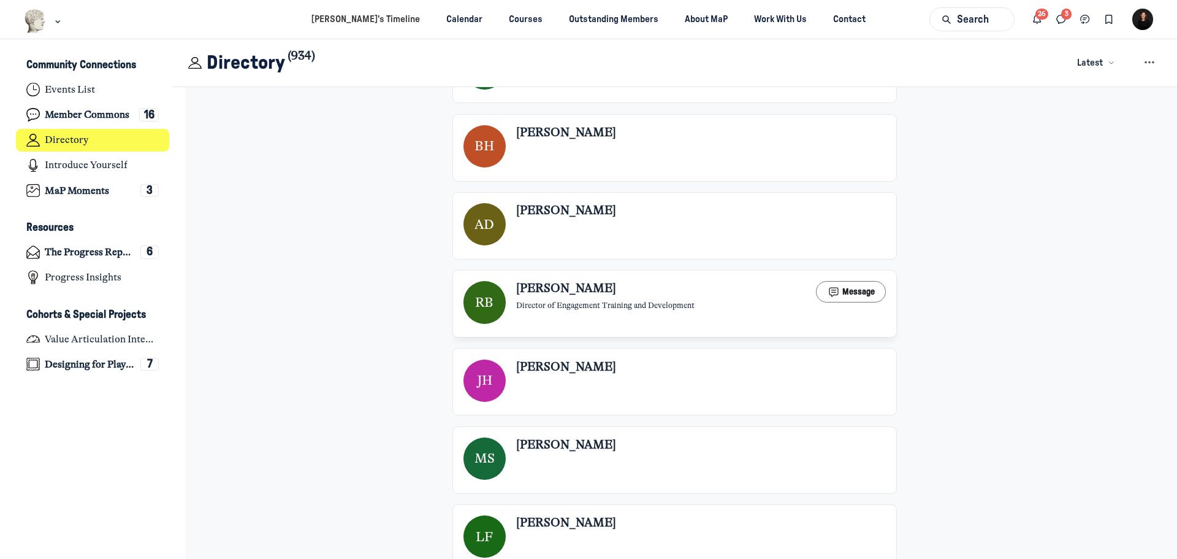
click at [593, 281] on link "RB Renee Birk Director of Engagement Training and Development Message" at bounding box center [675, 302] width 422 height 42
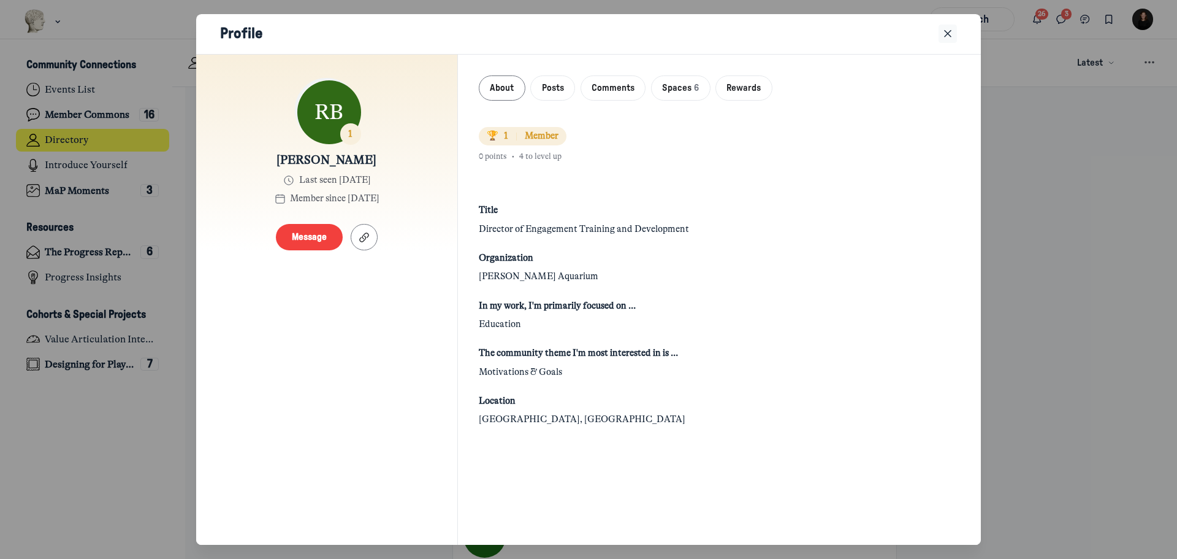
click at [953, 33] on icon "Close" at bounding box center [948, 33] width 12 height 13
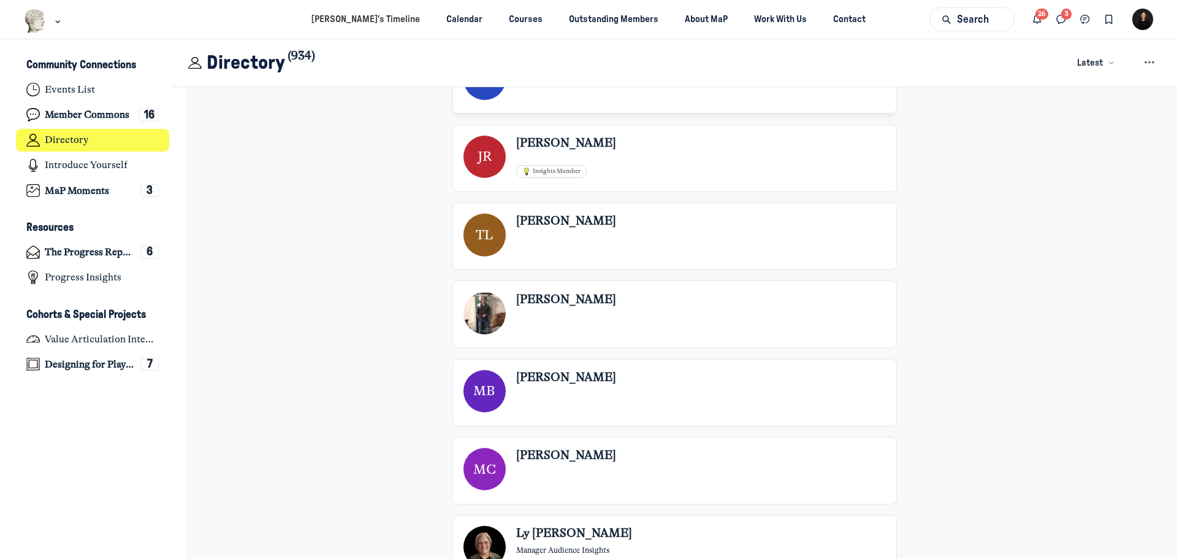
scroll to position [43959, 0]
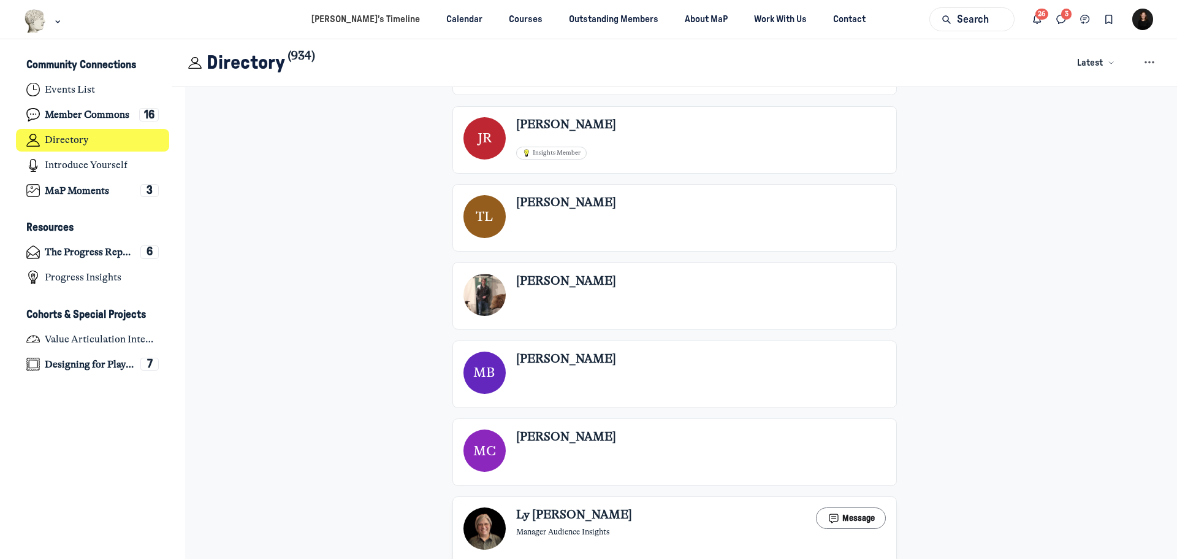
click at [650, 507] on link "LF Ly Foor Manager Audience Insights Message" at bounding box center [675, 528] width 422 height 42
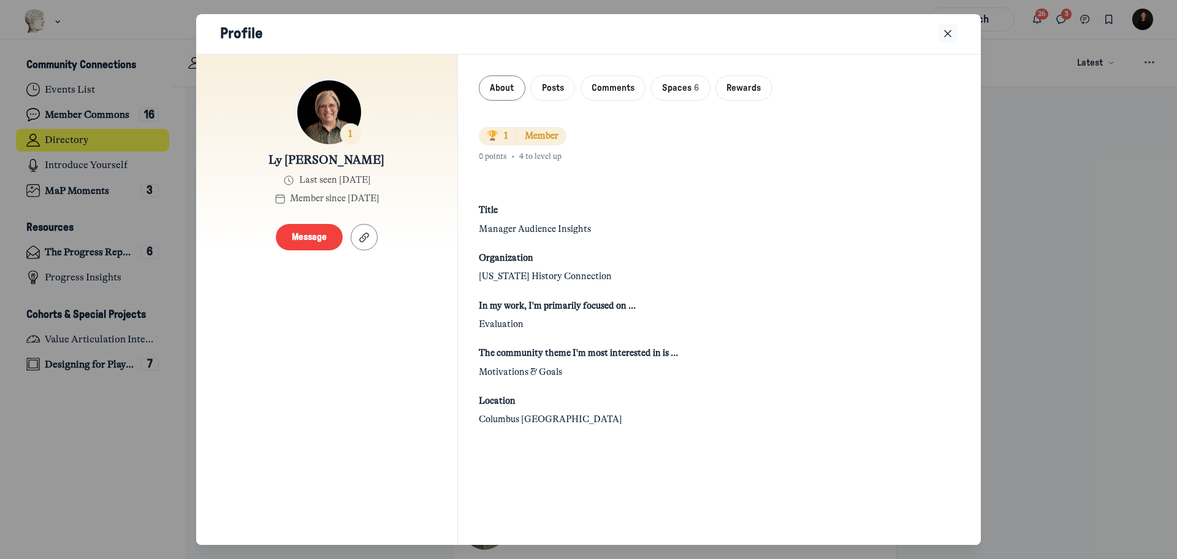
click at [953, 33] on icon "Close" at bounding box center [948, 33] width 12 height 13
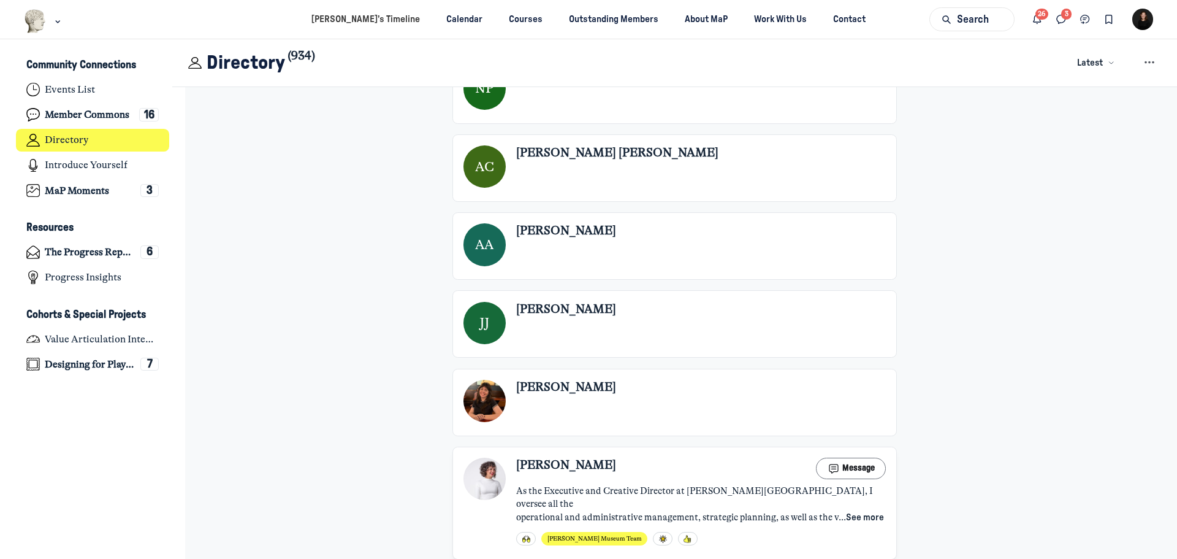
scroll to position [53523, 0]
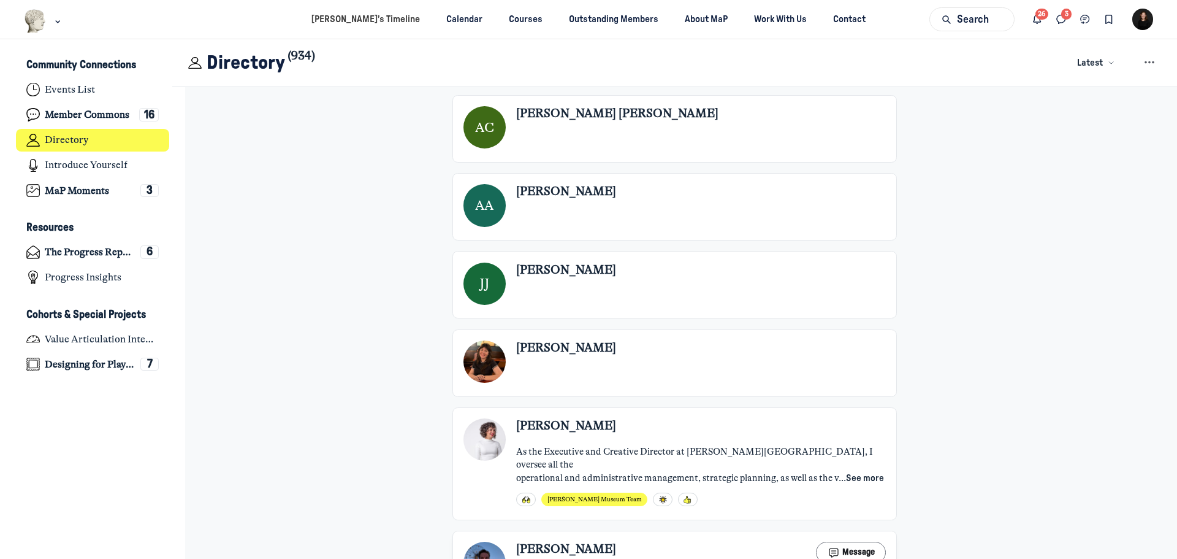
click at [600, 541] on link "M Matt Community Engagement Manager Message" at bounding box center [675, 562] width 422 height 42
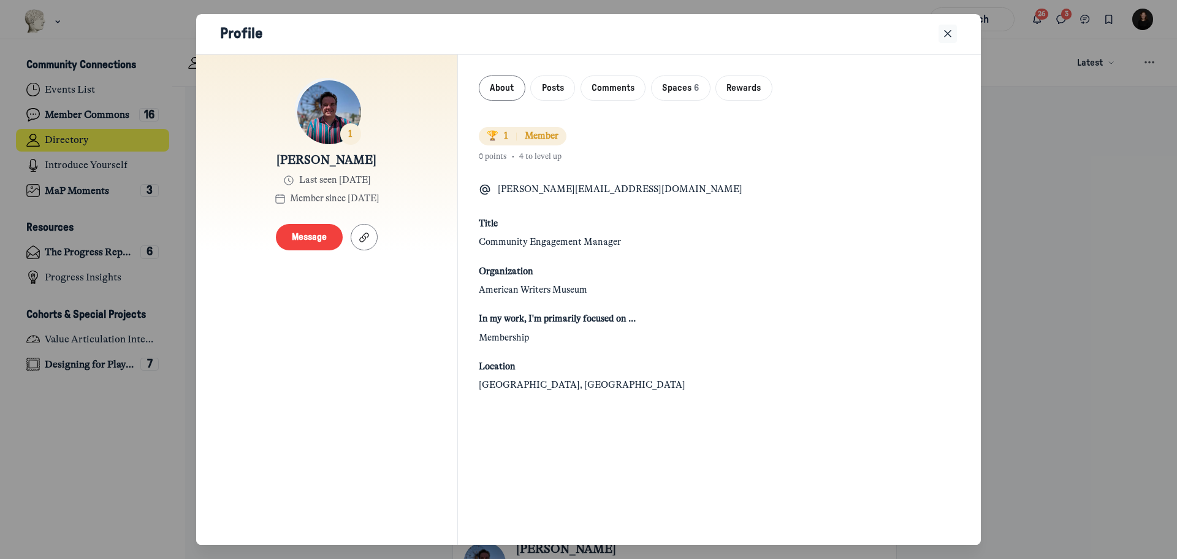
click at [952, 33] on icon "Close" at bounding box center [948, 33] width 12 height 13
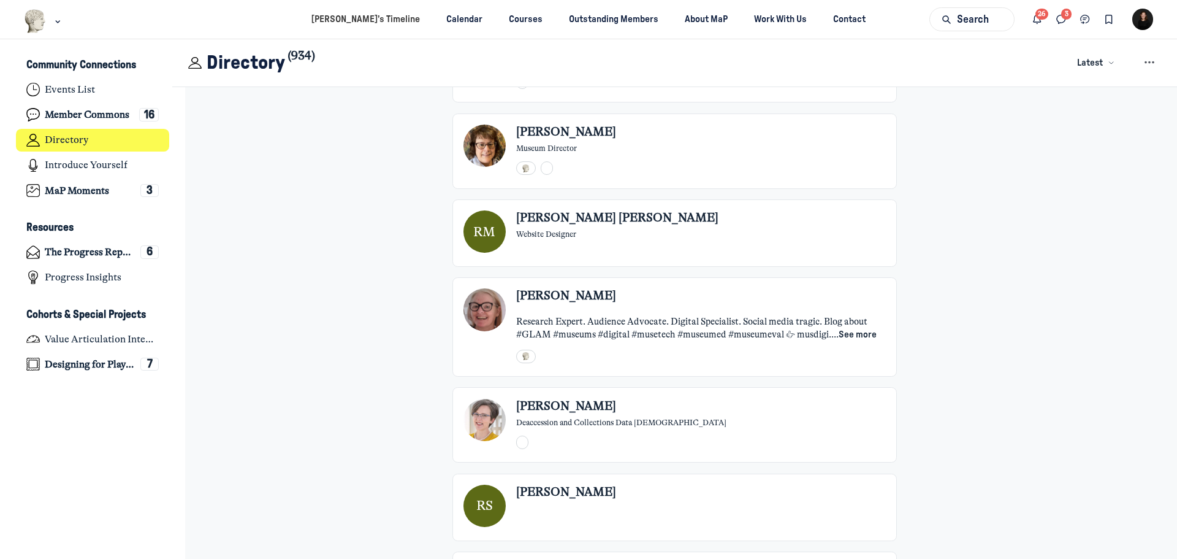
scroll to position [56160, 0]
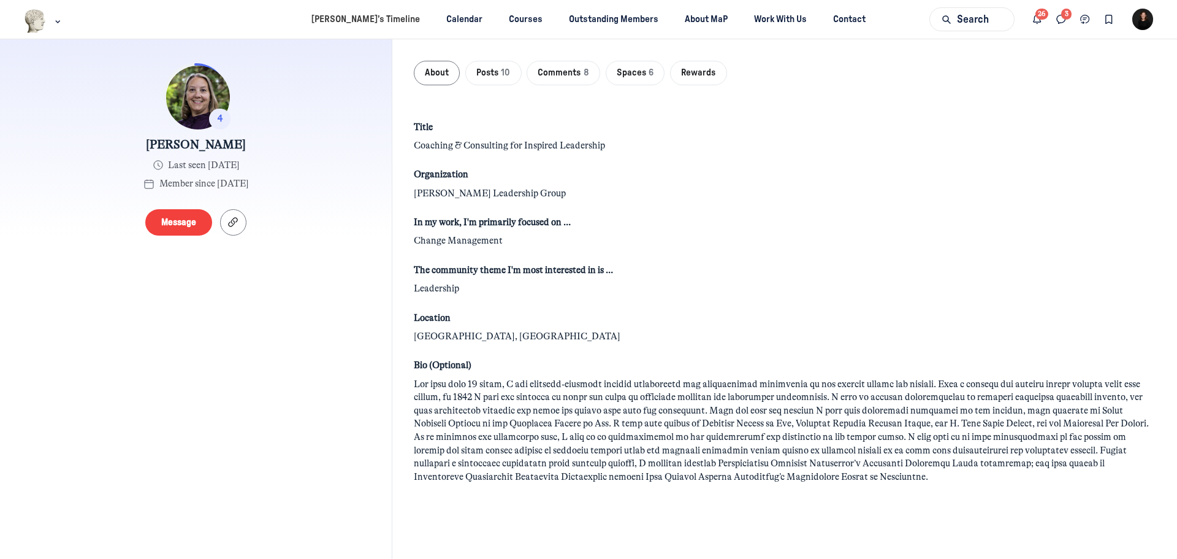
scroll to position [70, 0]
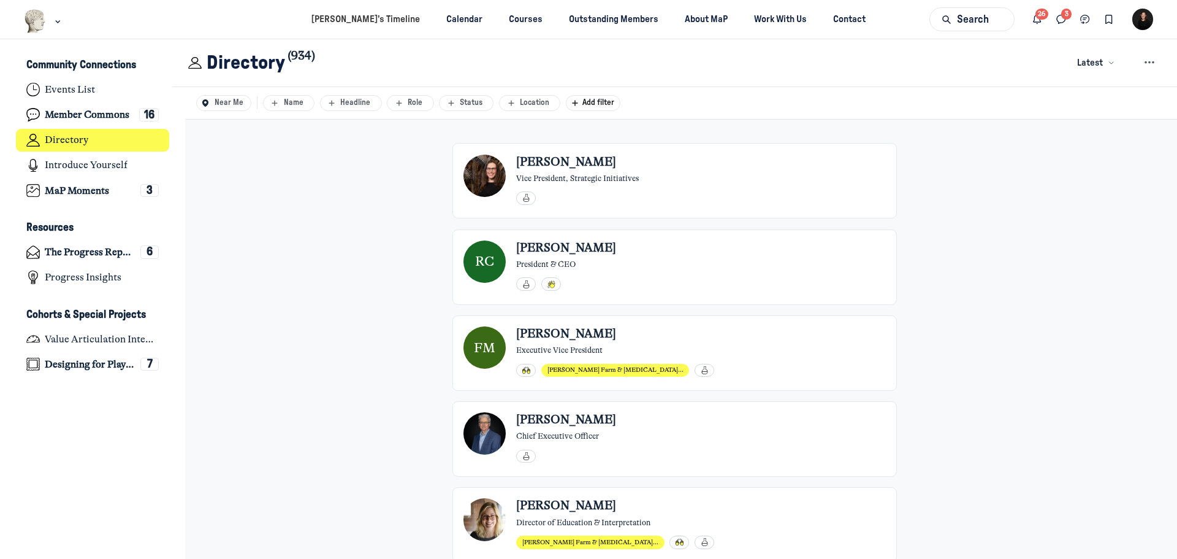
scroll to position [3889, 2410]
click at [1056, 20] on icon "Direct messages" at bounding box center [1061, 19] width 12 height 13
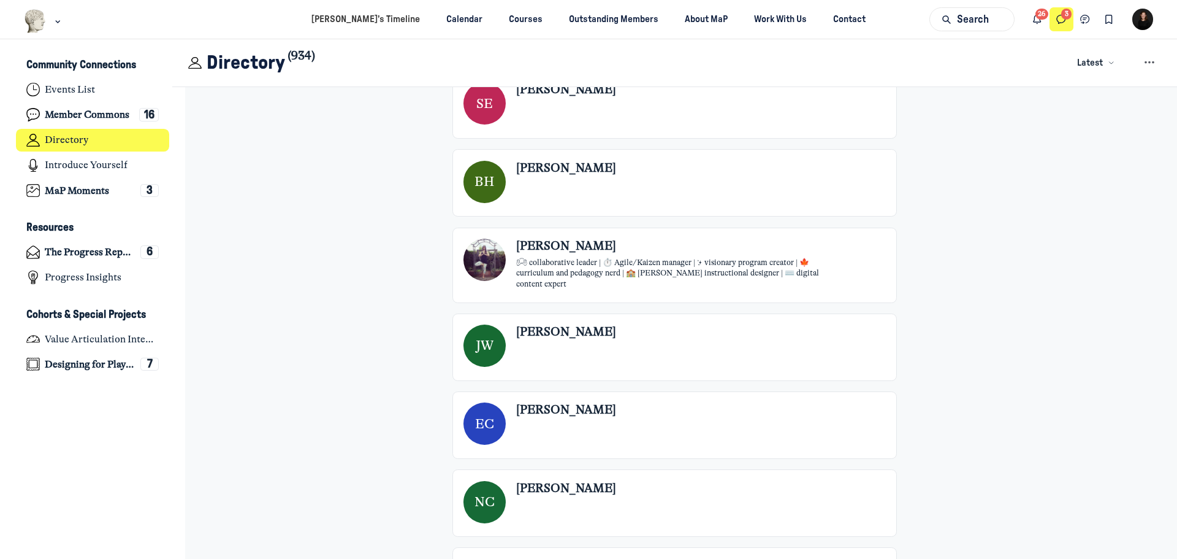
scroll to position [61461, 0]
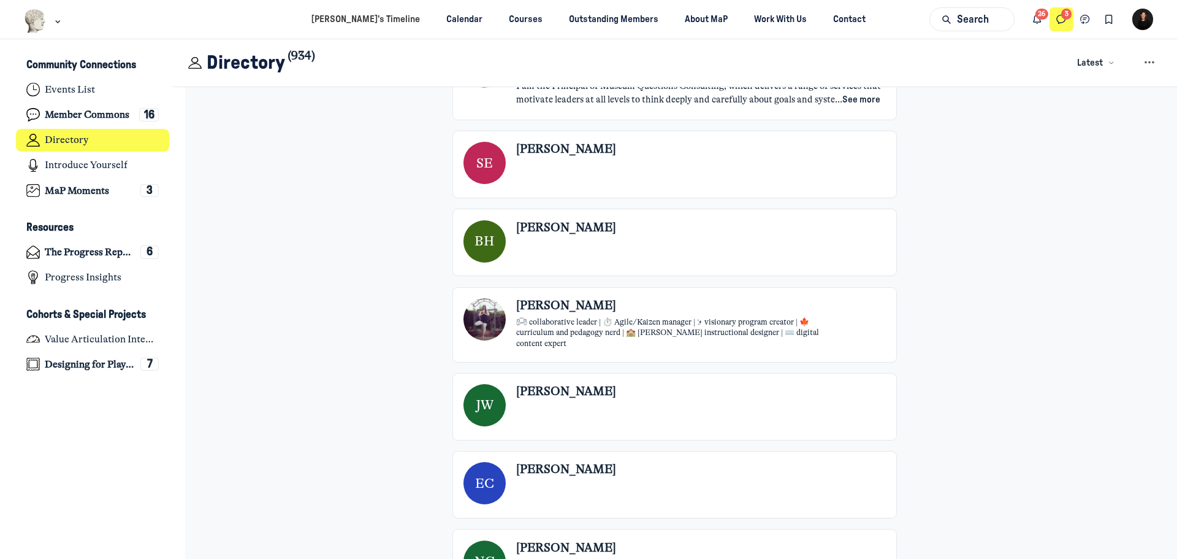
click at [1061, 27] on button "Direct messages" at bounding box center [1062, 19] width 24 height 24
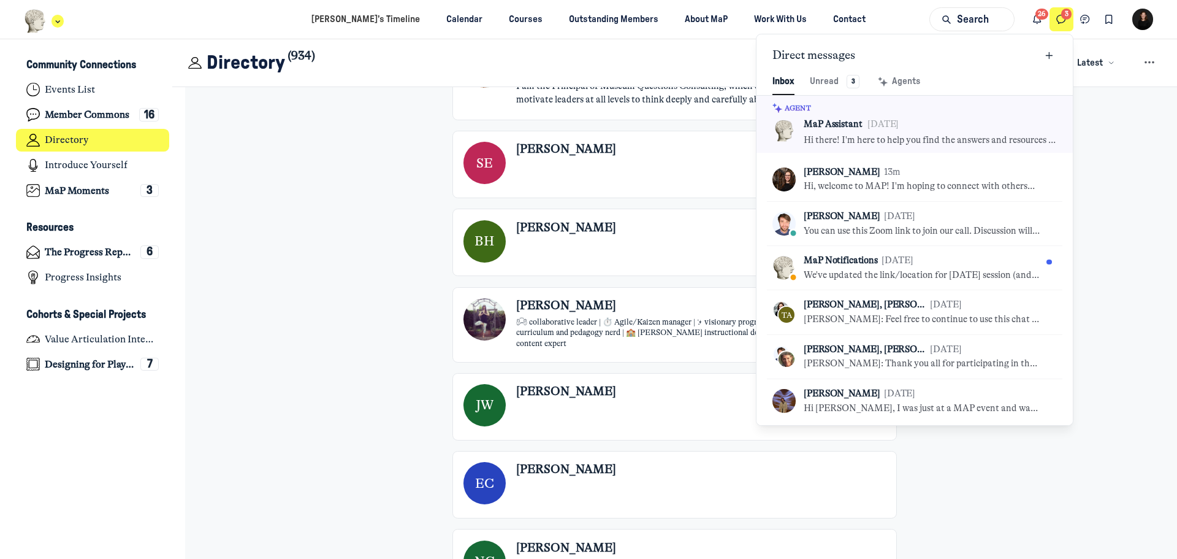
scroll to position [3889, 2410]
